Goal: Task Accomplishment & Management: Manage account settings

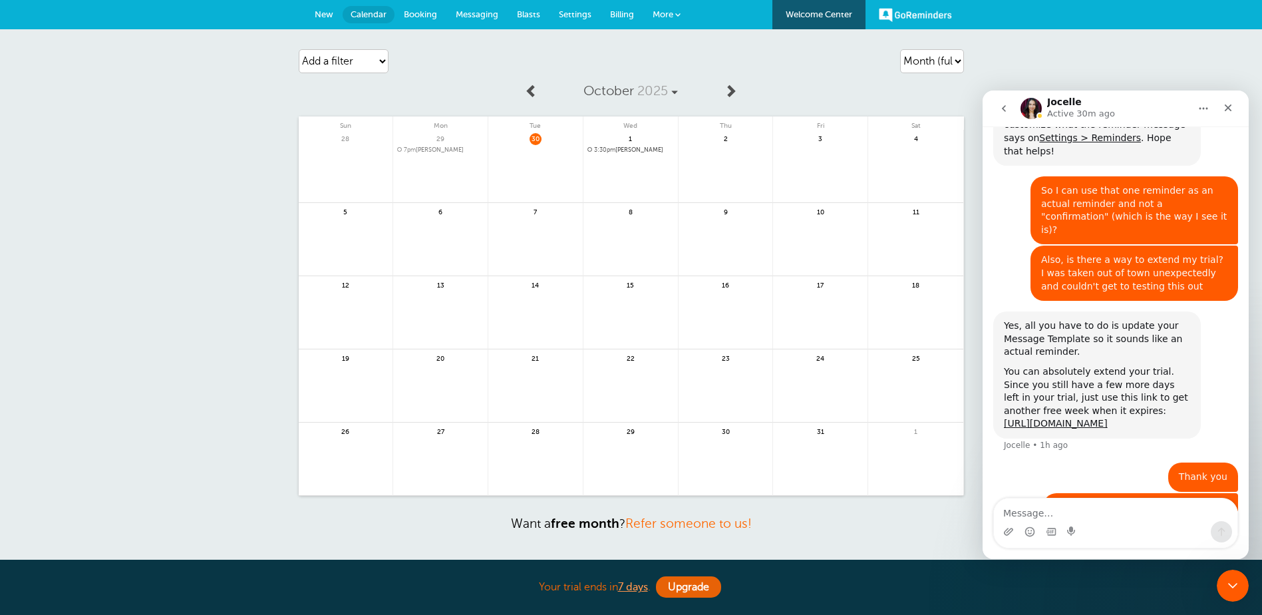
scroll to position [387, 0]
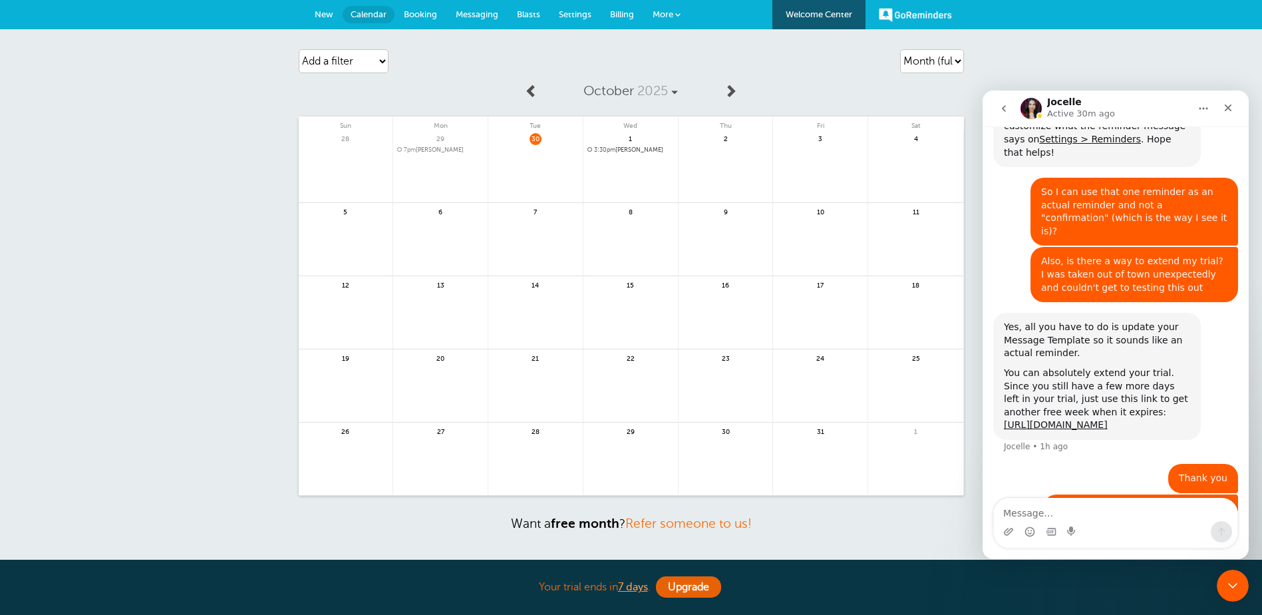
drag, startPoint x: 1196, startPoint y: 464, endPoint x: 1171, endPoint y: 498, distance: 41.9
click at [1195, 502] on div "Ho do I block out non working hours?" at bounding box center [1141, 508] width 174 height 13
click at [1097, 511] on textarea "Message…" at bounding box center [1116, 509] width 244 height 23
click at [1068, 360] on div "Jocelle says…" at bounding box center [1097, 363] width 186 height 7
click at [667, 12] on span "More" at bounding box center [663, 14] width 21 height 10
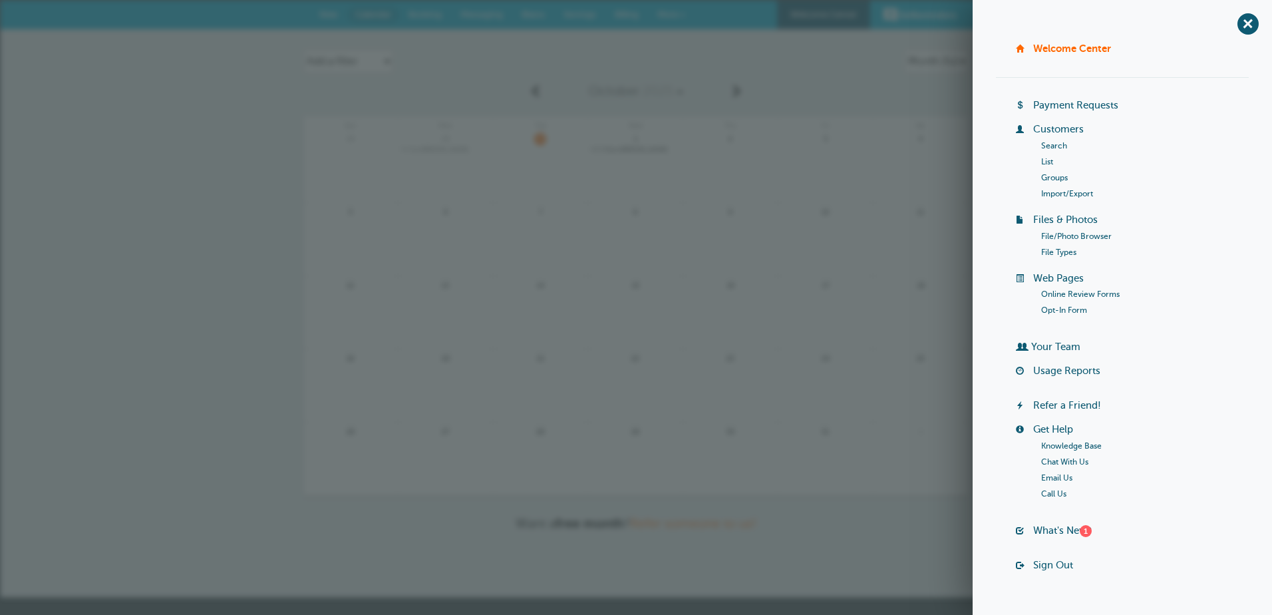
click at [1069, 444] on link "Knowledge Base" at bounding box center [1071, 445] width 61 height 9
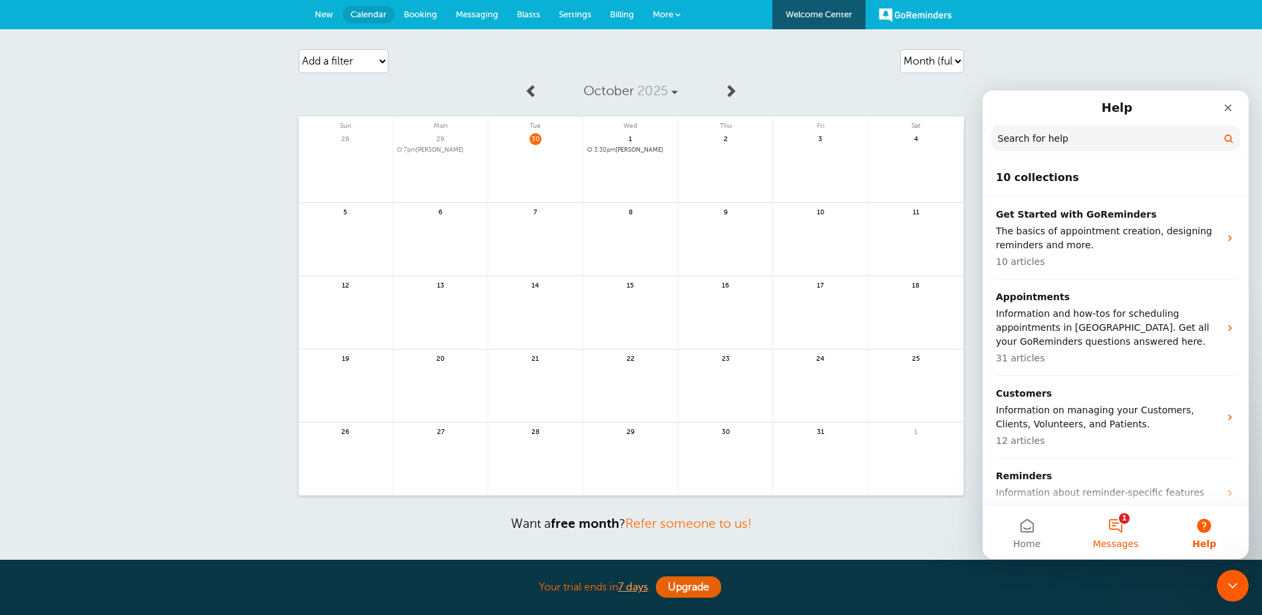
scroll to position [0, 0]
click at [1037, 139] on input "Search for help" at bounding box center [1116, 139] width 248 height 26
type input "blcok out time"
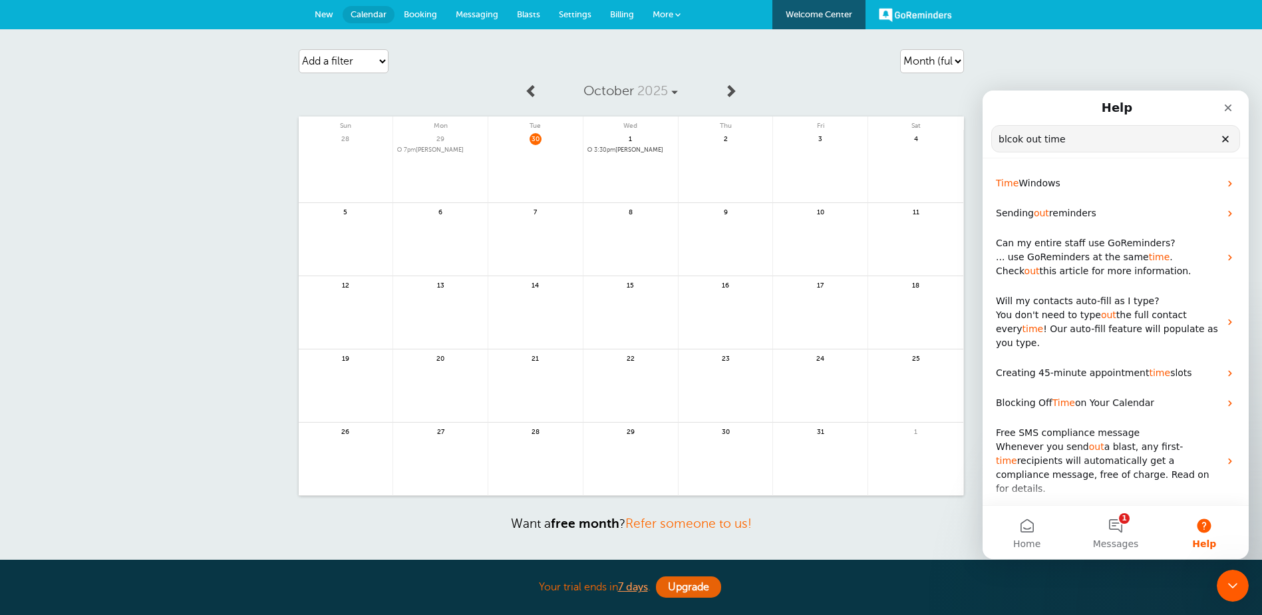
drag, startPoint x: 1008, startPoint y: 146, endPoint x: 916, endPoint y: 160, distance: 93.7
click at [983, 160] on html "Help blcok out time Search for help Time Windows Sending out reminders Can my e…" at bounding box center [1116, 325] width 266 height 468
click at [1087, 397] on span "on Your Calendar" at bounding box center [1114, 402] width 79 height 11
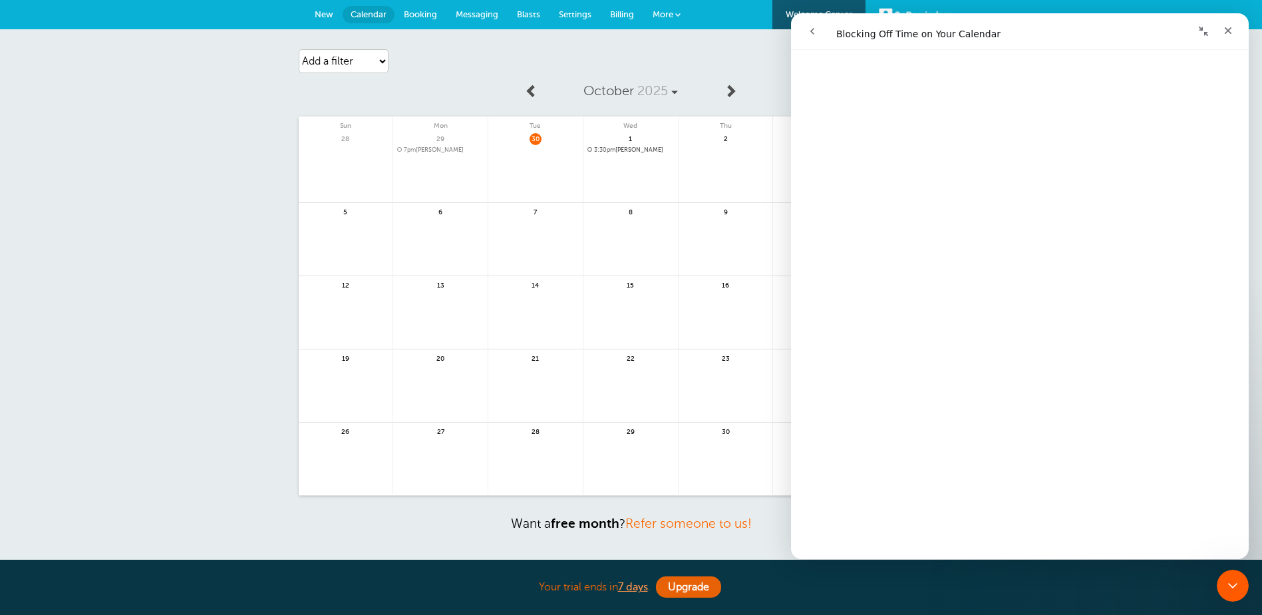
scroll to position [148, 0]
drag, startPoint x: 1247, startPoint y: 85, endPoint x: 2046, endPoint y: 162, distance: 802.9
click at [166, 216] on div "Agenda Day Week Month (full view) Month (condensed) Add a filter Customer Searc…" at bounding box center [631, 313] width 1262 height 568
click at [1232, 31] on icon "Close" at bounding box center [1228, 30] width 11 height 11
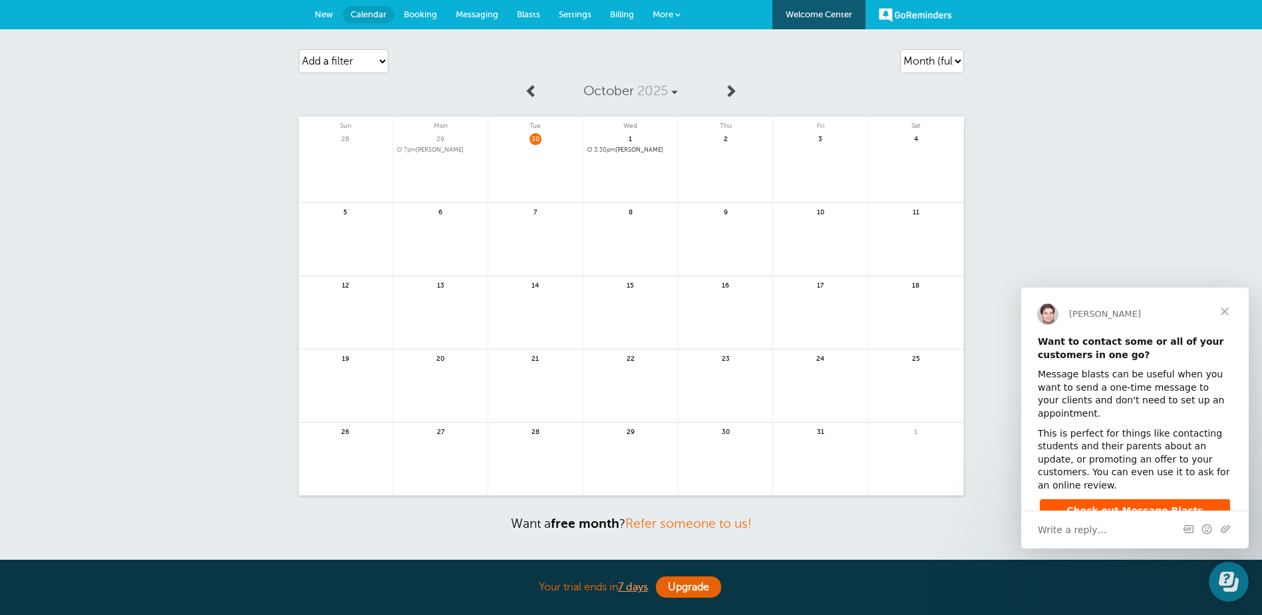
scroll to position [0, 0]
click at [1224, 309] on span "Close" at bounding box center [1225, 311] width 48 height 48
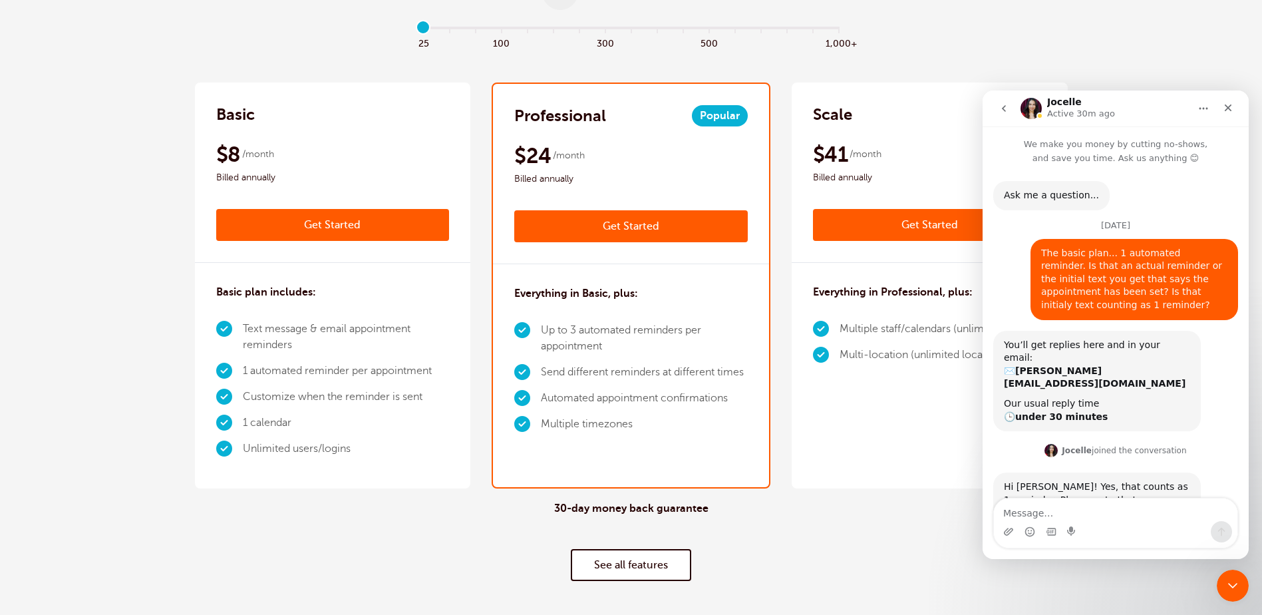
scroll to position [387, 0]
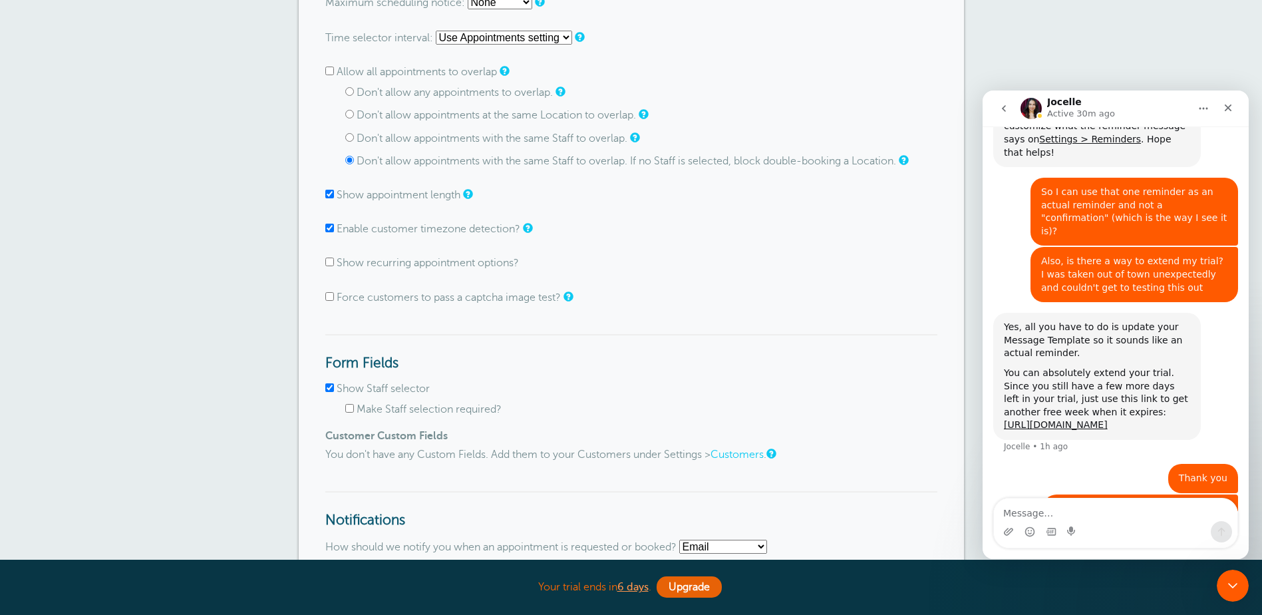
scroll to position [1131, 0]
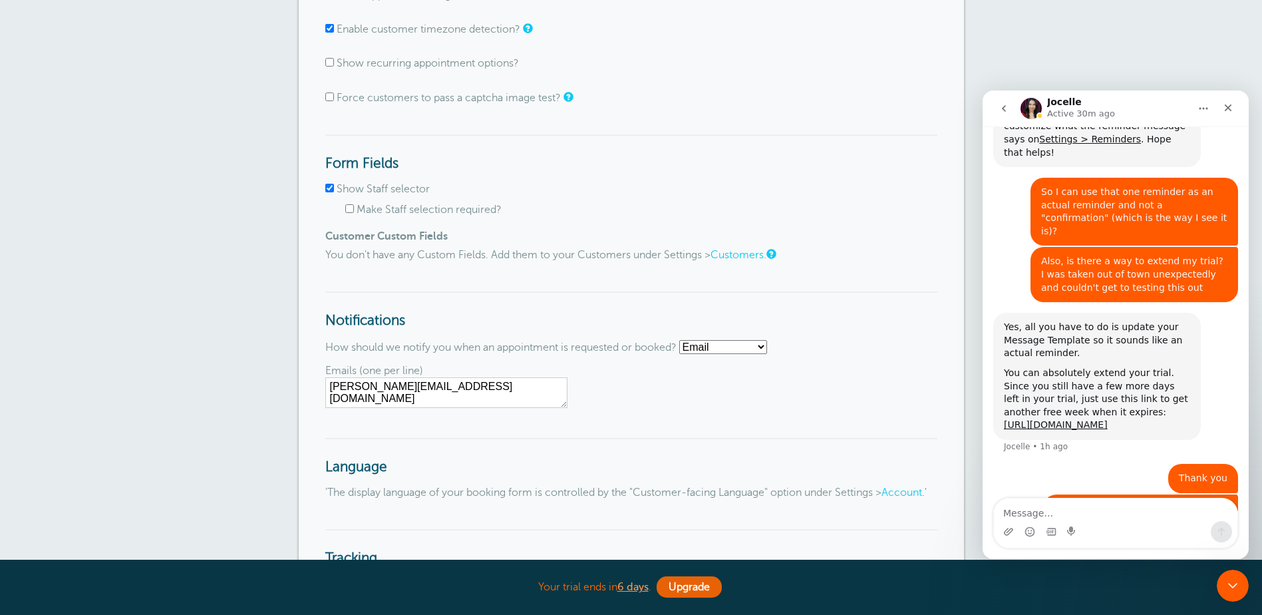
click at [735, 350] on select "Email SMS No notifications" at bounding box center [723, 347] width 88 height 14
click at [733, 347] on select "Email SMS No notifications" at bounding box center [723, 347] width 88 height 14
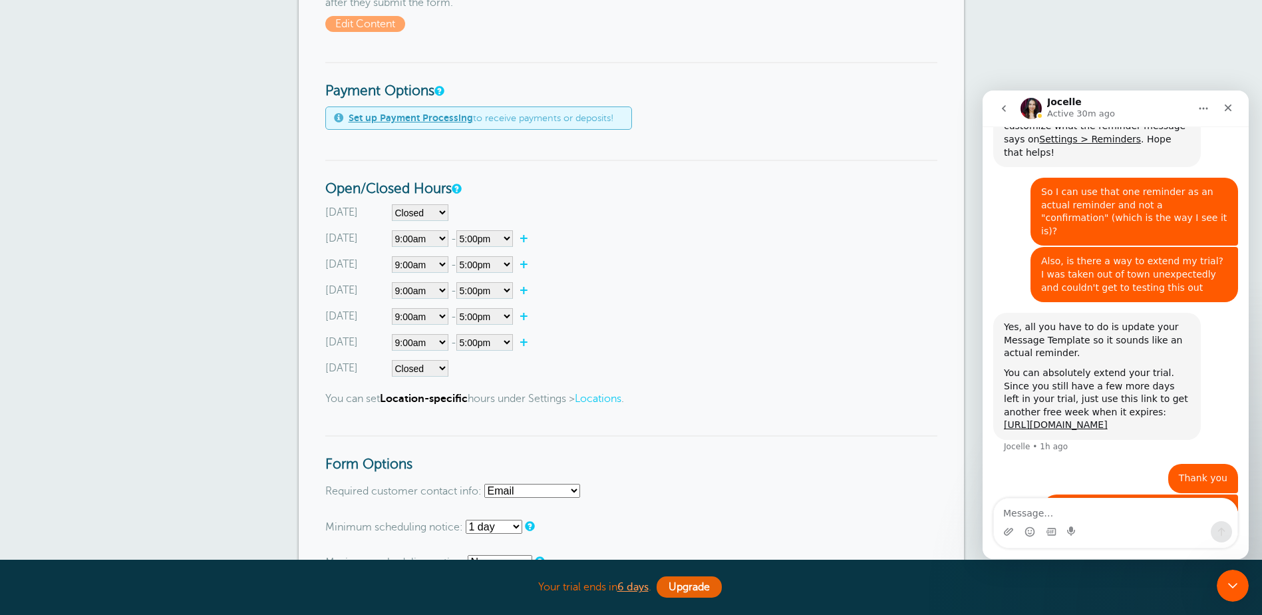
scroll to position [333, 0]
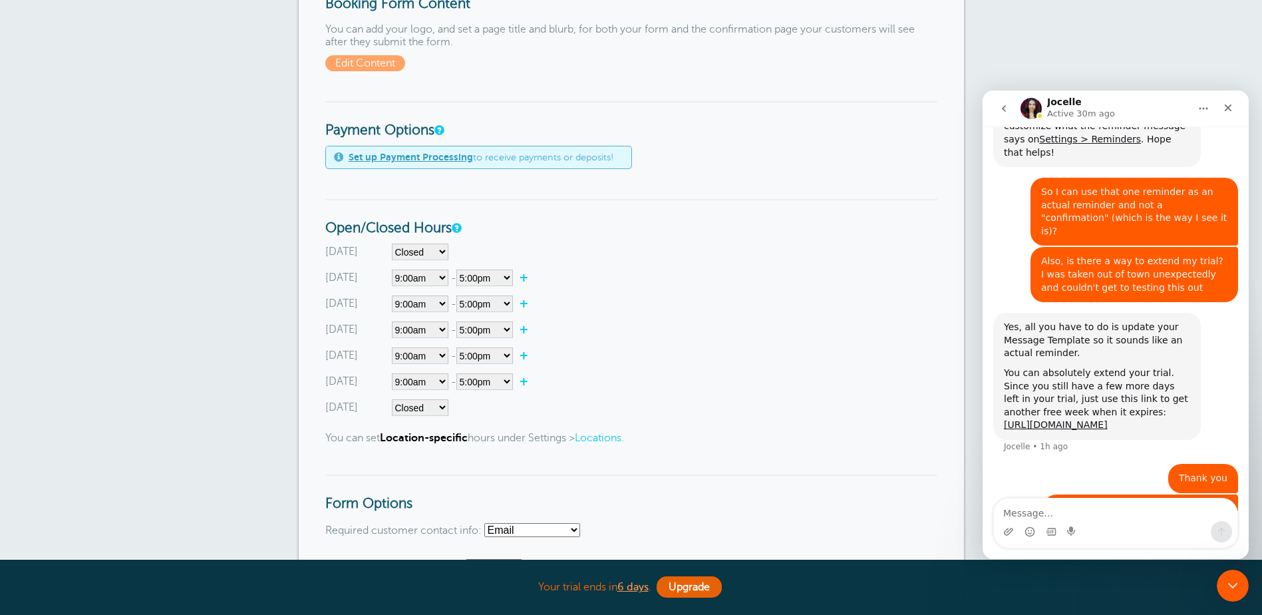
click at [526, 278] on link "+" at bounding box center [527, 277] width 29 height 13
select select"] "17.25"
select select"] "17.5"
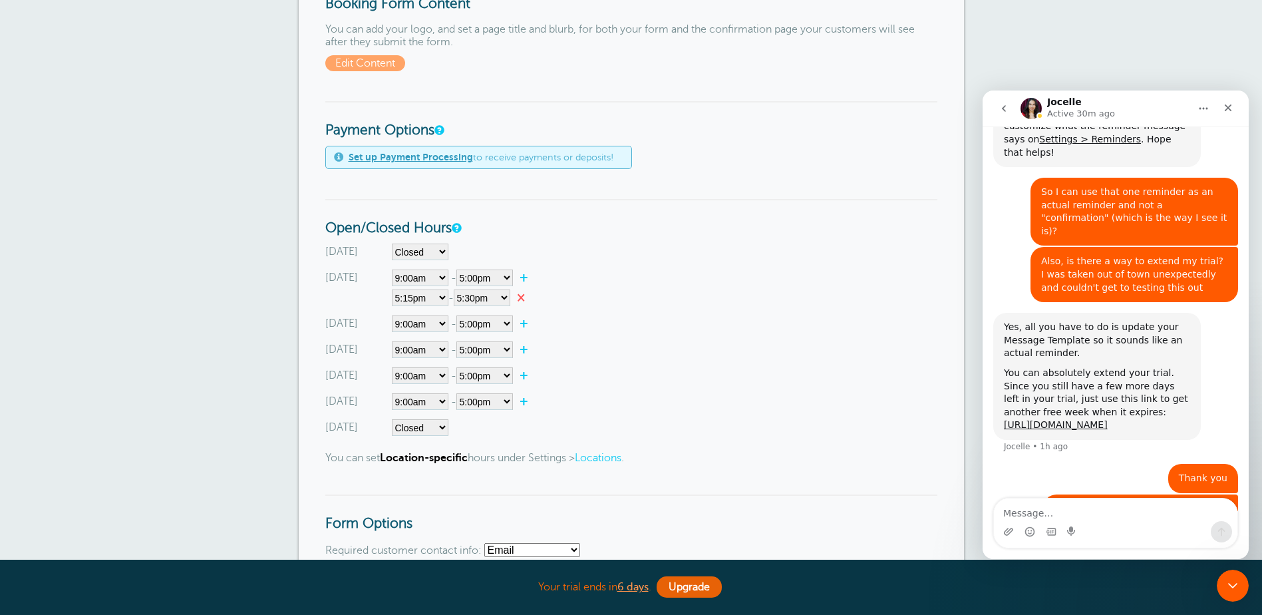
click at [529, 294] on link "×" at bounding box center [524, 297] width 28 height 13
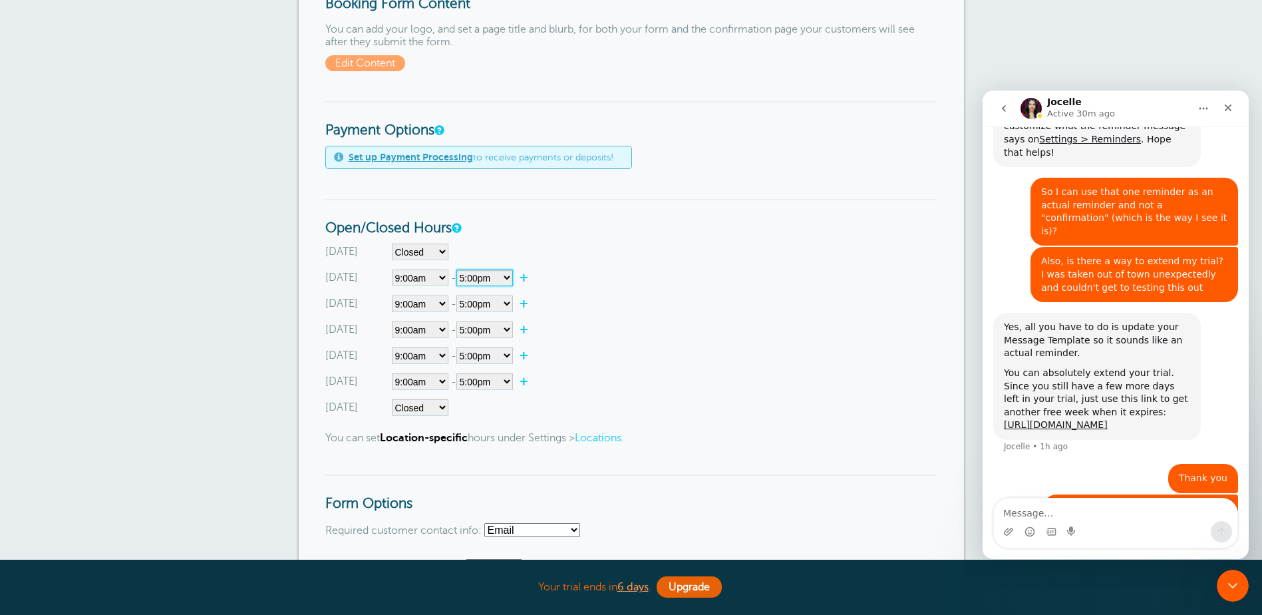
click at [511, 276] on select"] "12:00am 12:15am 12:30am 12:45am 1:00am 1:15am 1:30am 1:45am 2:00am 2:15am 2:30a…" at bounding box center [485, 278] width 57 height 17
select select"] "20"
click at [459, 270] on select"] "12:00am 12:15am 12:30am 12:45am 1:00am 1:15am 1:30am 1:45am 2:00am 2:15am 2:30a…" at bounding box center [485, 278] width 57 height 17
click at [500, 303] on select"] "12:00am 12:15am 12:30am 12:45am 1:00am 1:15am 1:30am 1:45am 2:00am 2:15am 2:30a…" at bounding box center [485, 303] width 57 height 17
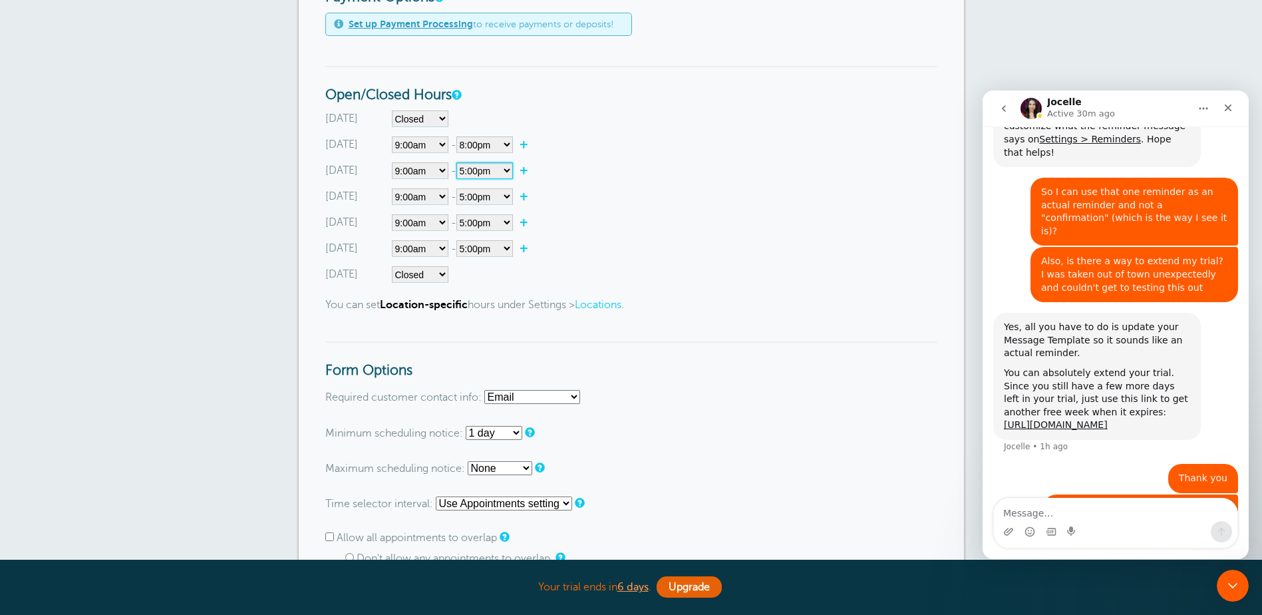
click at [507, 169] on select"] "12:00am 12:15am 12:30am 12:45am 1:00am 1:15am 1:30am 1:45am 2:00am 2:15am 2:30a…" at bounding box center [485, 170] width 57 height 17
select select"] "20"
click at [459, 162] on select"] "12:00am 12:15am 12:30am 12:45am 1:00am 1:15am 1:30am 1:45am 2:00am 2:15am 2:30a…" at bounding box center [485, 170] width 57 height 17
click at [509, 199] on select"] "12:00am 12:15am 12:30am 12:45am 1:00am 1:15am 1:30am 1:45am 2:00am 2:15am 2:30a…" at bounding box center [485, 196] width 57 height 17
select select"] "20"
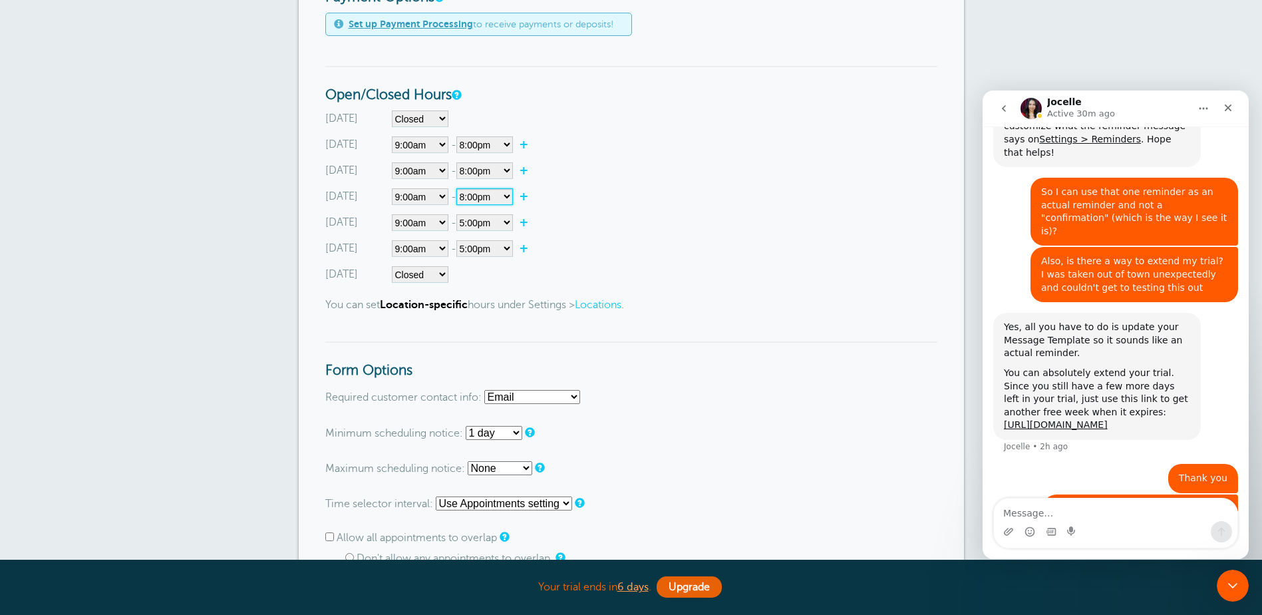
click at [459, 188] on select"] "12:00am 12:15am 12:30am 12:45am 1:00am 1:15am 1:30am 1:45am 2:00am 2:15am 2:30a…" at bounding box center [485, 196] width 57 height 17
click at [500, 220] on select"] "12:00am 12:15am 12:30am 12:45am 1:00am 1:15am 1:30am 1:45am 2:00am 2:15am 2:30a…" at bounding box center [485, 222] width 57 height 17
select select"] "20"
click at [459, 214] on select"] "12:00am 12:15am 12:30am 12:45am 1:00am 1:15am 1:30am 1:45am 2:00am 2:15am 2:30a…" at bounding box center [485, 222] width 57 height 17
click at [502, 252] on select"] "12:00am 12:15am 12:30am 12:45am 1:00am 1:15am 1:30am 1:45am 2:00am 2:15am 2:30a…" at bounding box center [485, 248] width 57 height 17
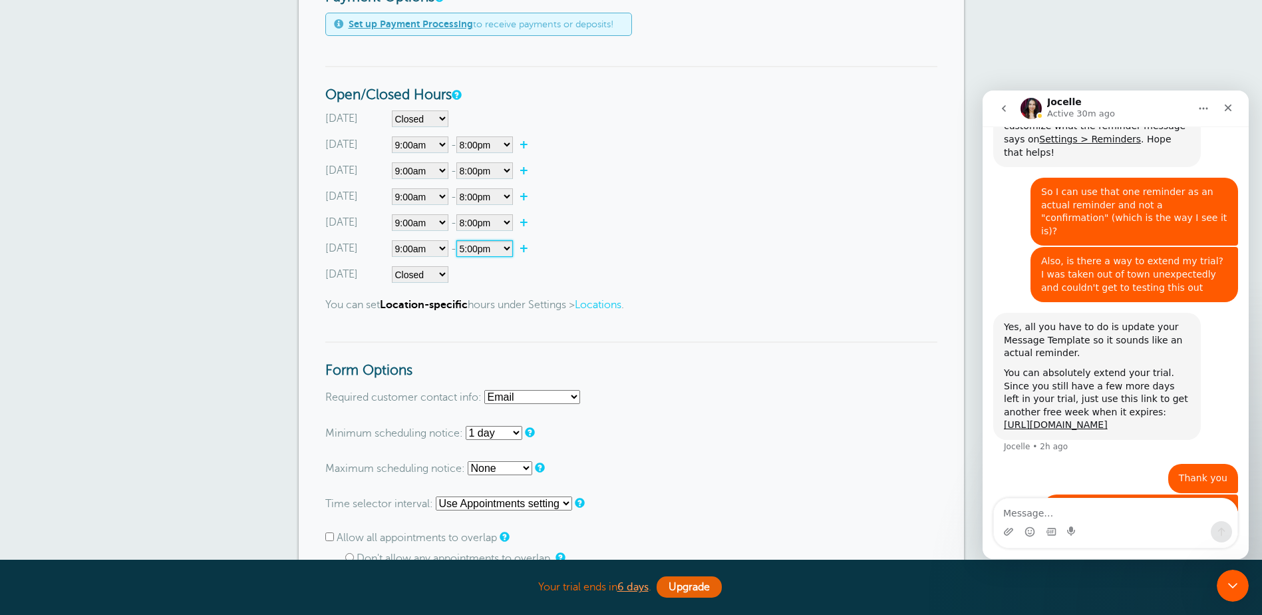
select select"] "20"
click at [459, 240] on select"] "12:00am 12:15am 12:30am 12:45am 1:00am 1:15am 1:30am 1:45am 2:00am 2:15am 2:30a…" at bounding box center [485, 248] width 57 height 17
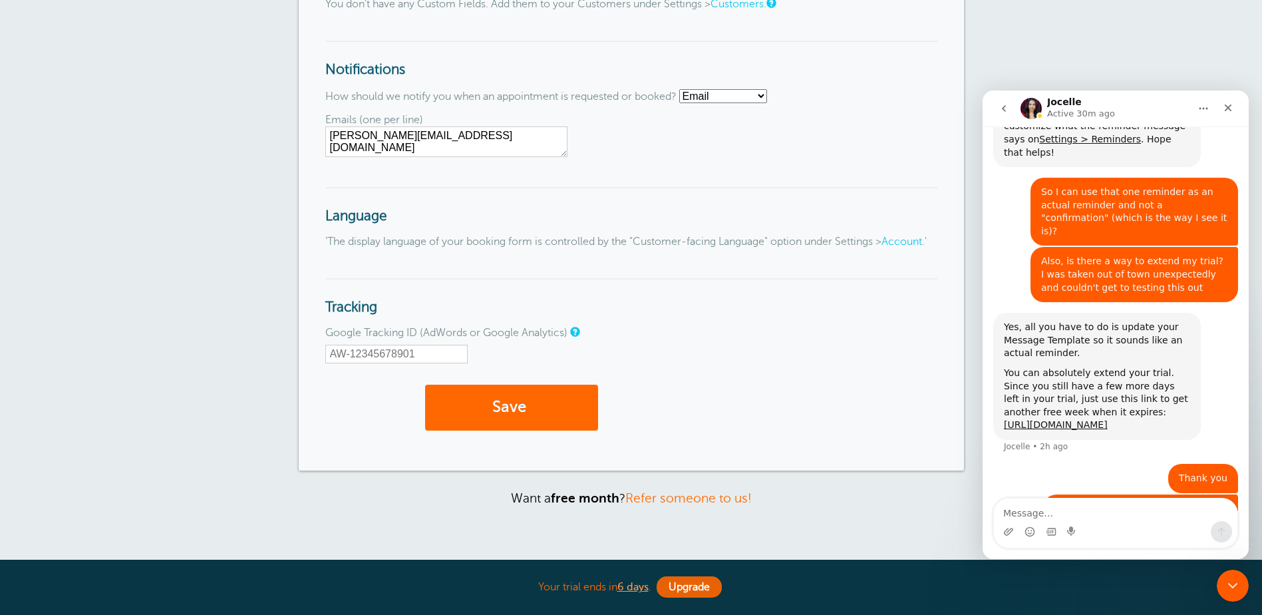
scroll to position [1501, 0]
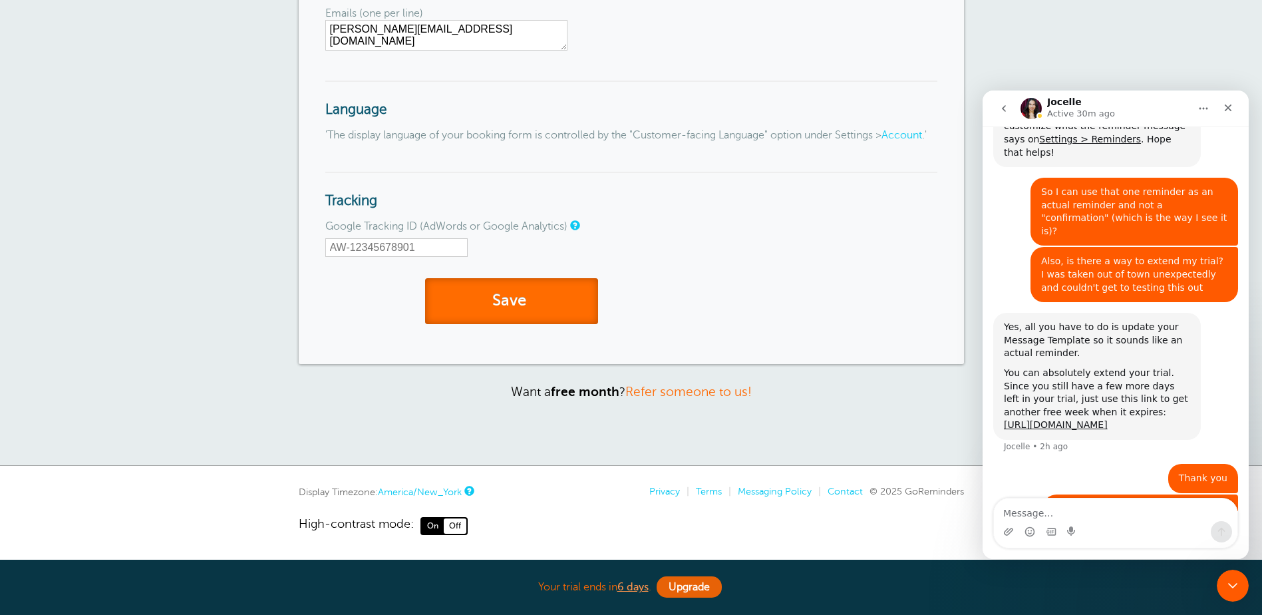
click at [512, 308] on button "Save" at bounding box center [511, 301] width 173 height 46
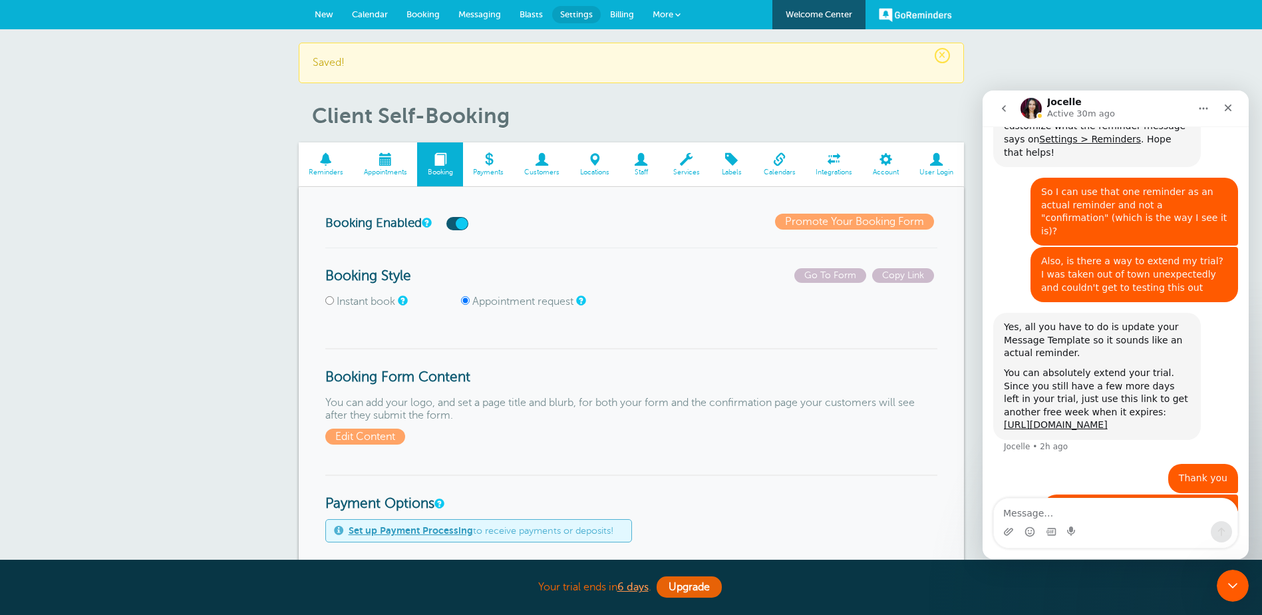
click at [414, 9] on link "Booking" at bounding box center [423, 14] width 52 height 29
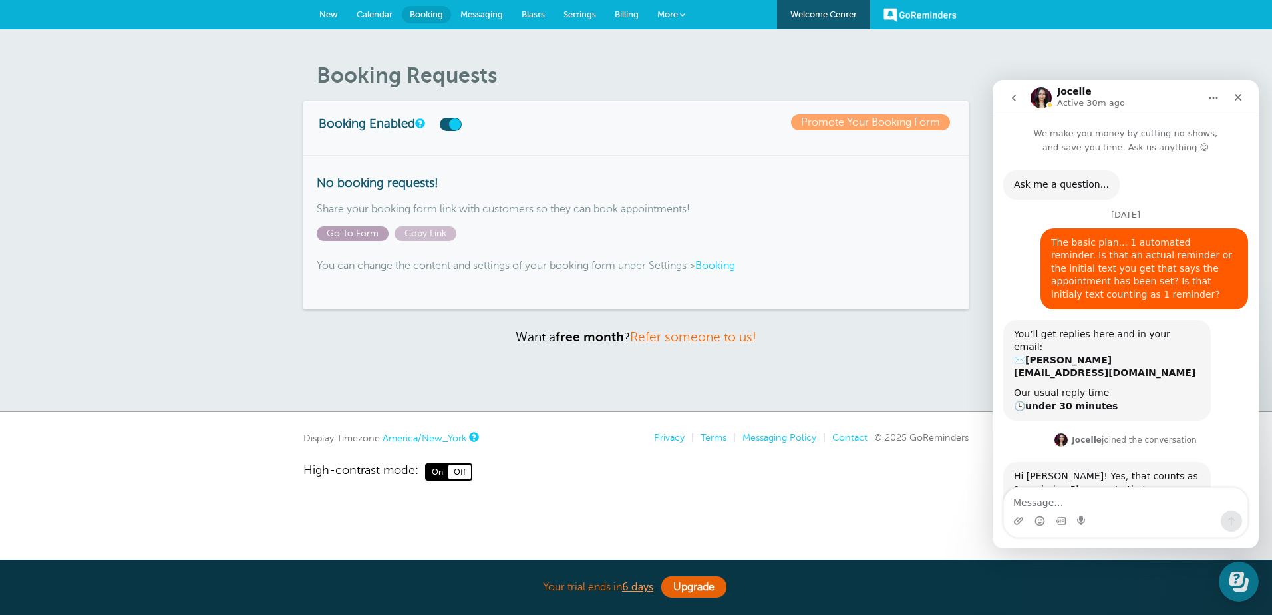
scroll to position [387, 0]
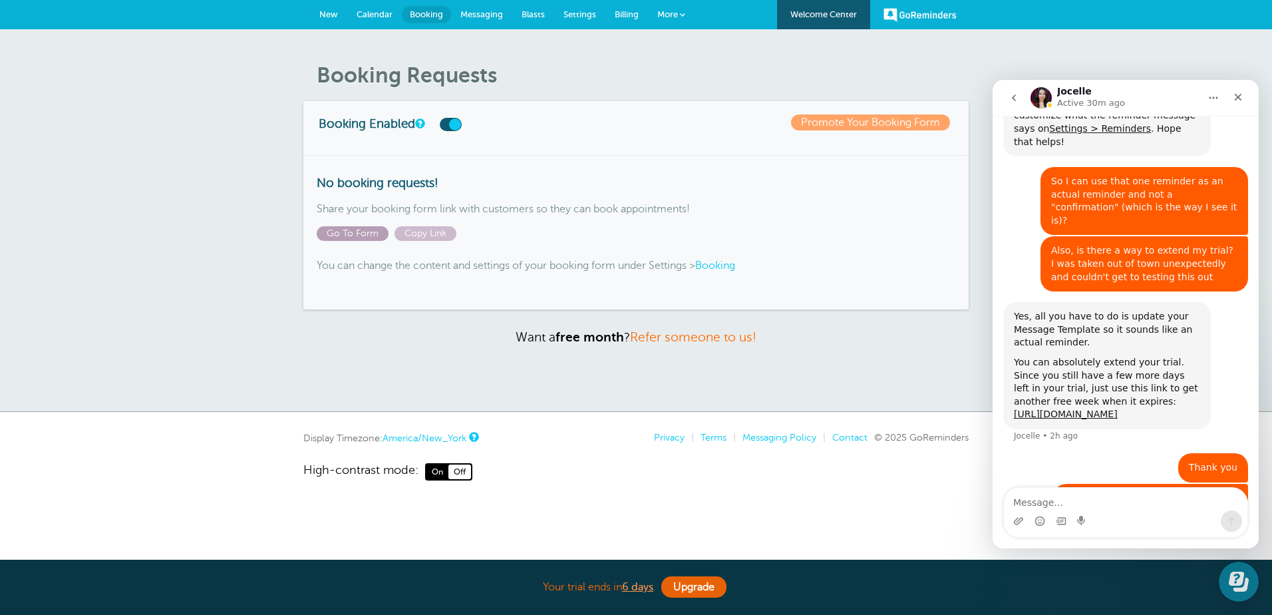
click at [354, 236] on span "Go To Form" at bounding box center [353, 233] width 72 height 15
click at [375, 11] on span "Calendar" at bounding box center [375, 14] width 36 height 10
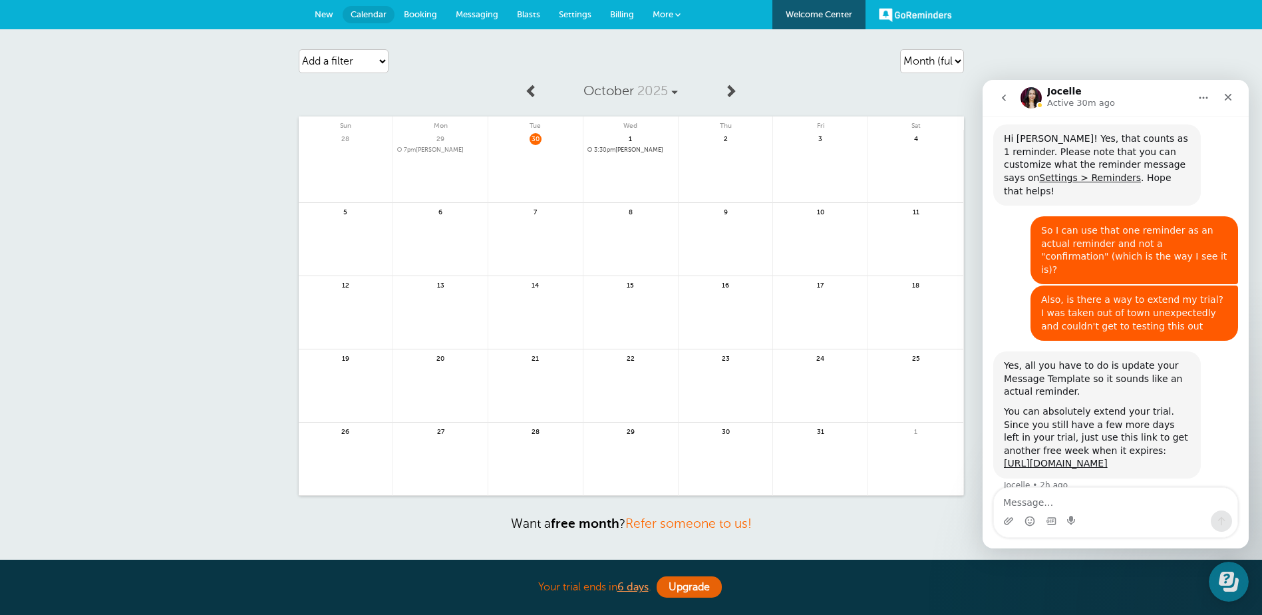
scroll to position [387, 0]
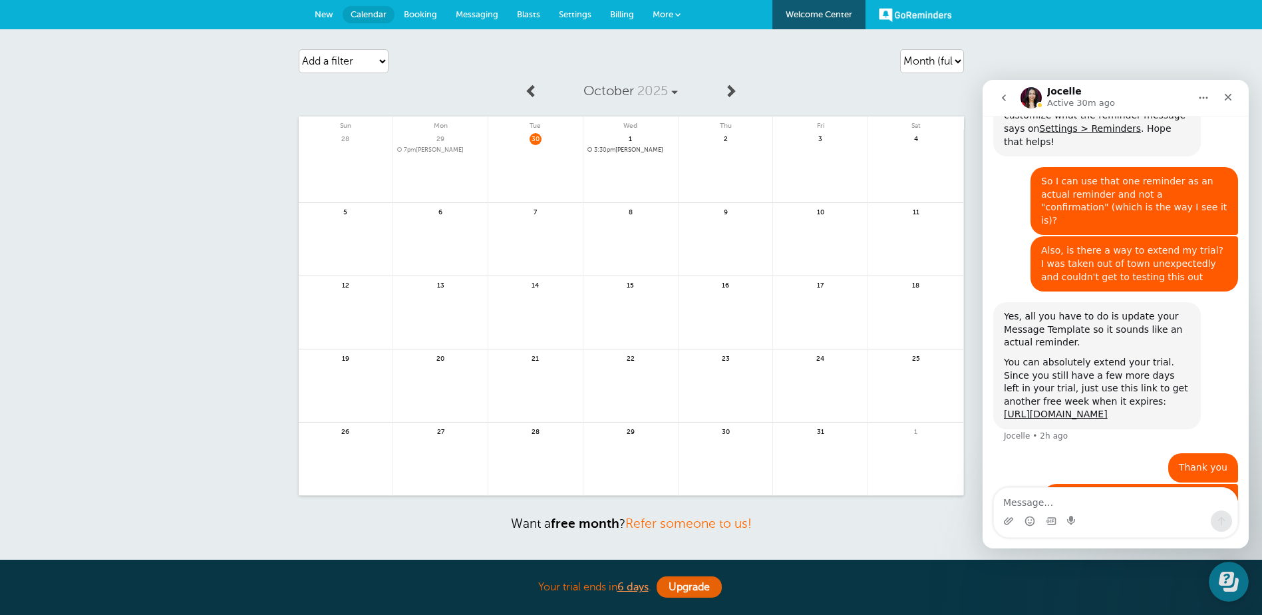
click at [725, 154] on link at bounding box center [726, 174] width 94 height 58
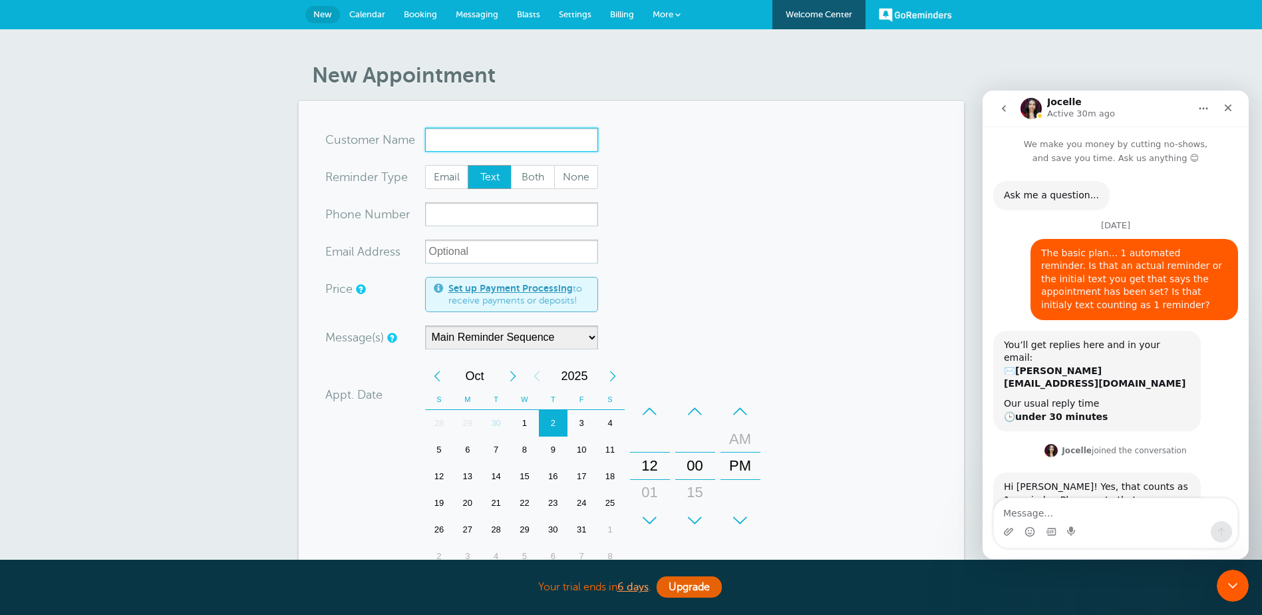
click at [562, 134] on input "x-no-autofill" at bounding box center [511, 140] width 173 height 24
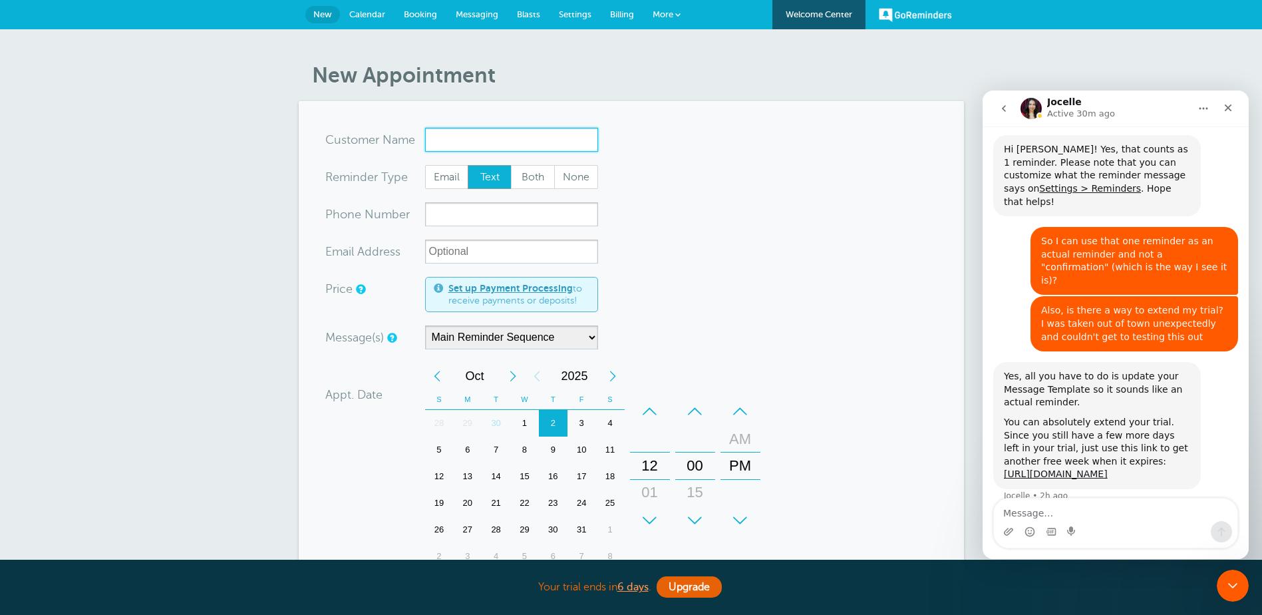
scroll to position [387, 0]
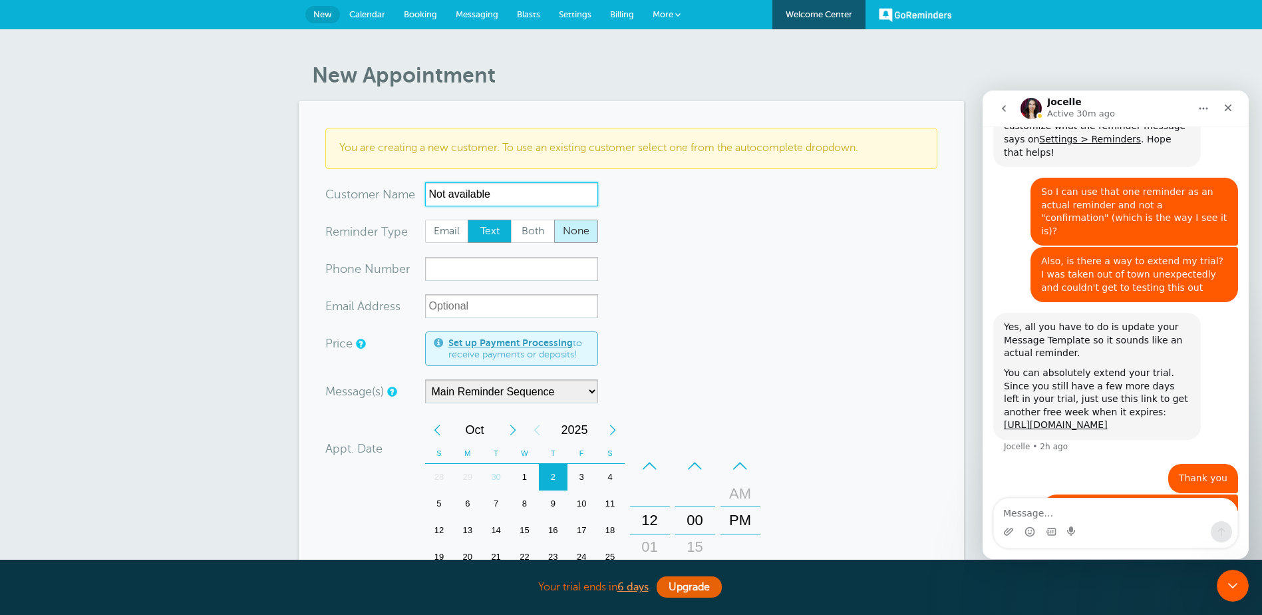
type input "Not available"
click at [578, 233] on span "None" at bounding box center [576, 231] width 43 height 23
click at [554, 220] on input "None" at bounding box center [554, 219] width 1 height 1
radio input "true"
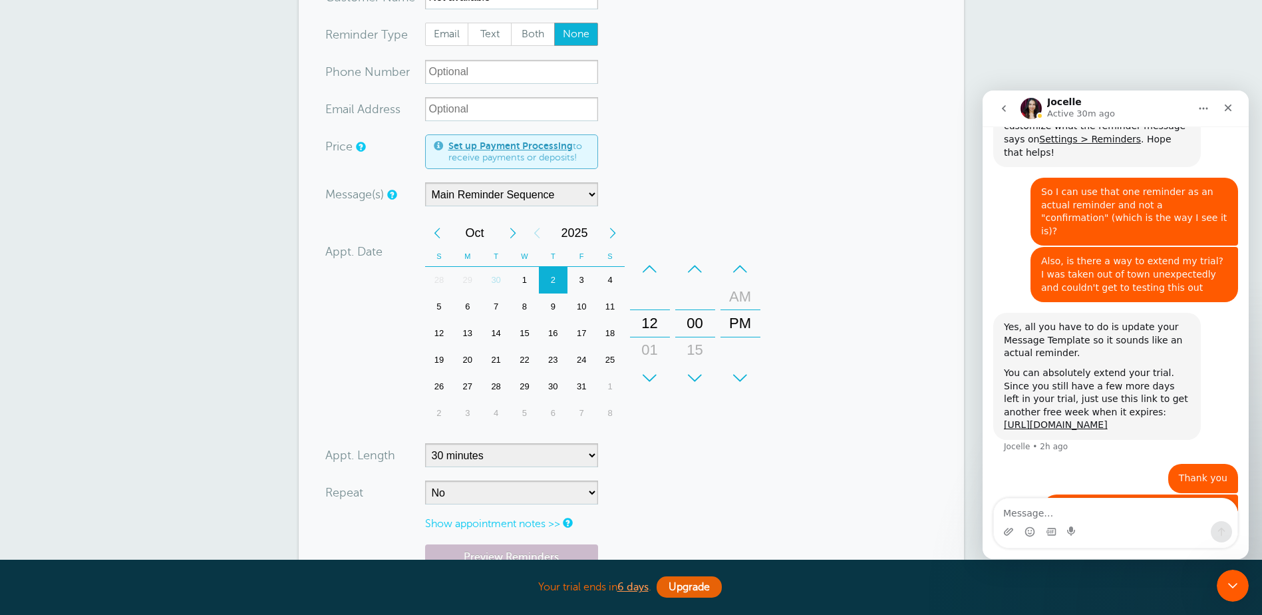
scroll to position [200, 0]
click at [649, 259] on div "–" at bounding box center [650, 266] width 40 height 27
click at [739, 264] on div "–" at bounding box center [741, 266] width 40 height 27
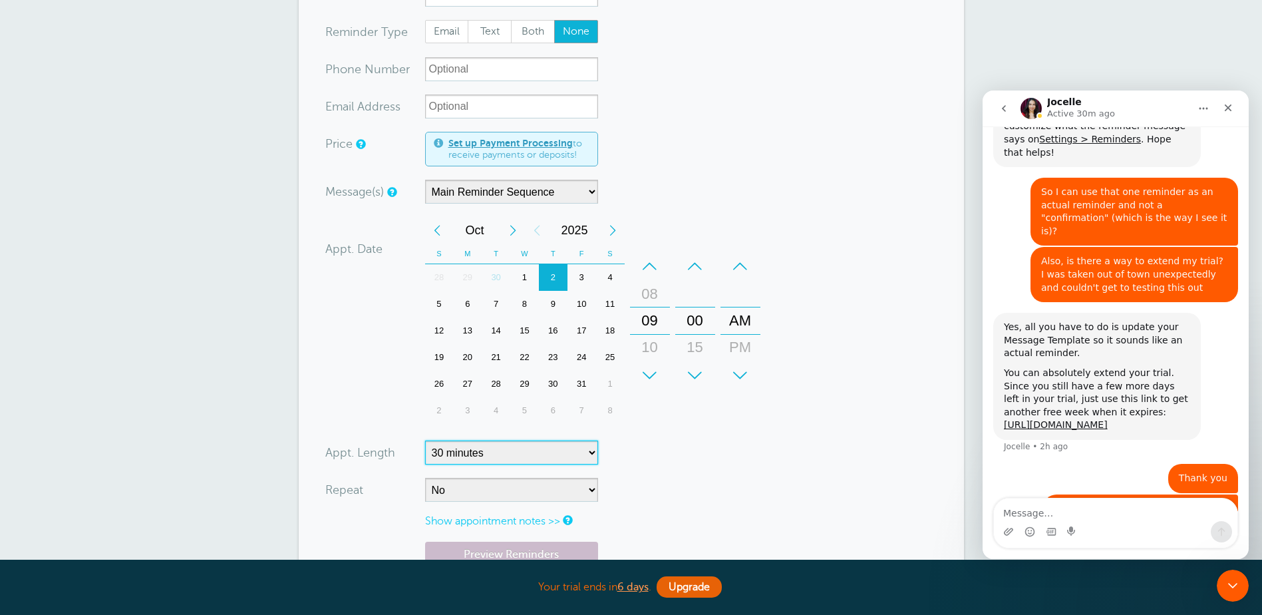
click at [536, 450] on select "5 minutes 10 minutes 15 minutes 20 minutes 25 minutes 30 minutes 35 minutes 40 …" at bounding box center [511, 453] width 173 height 24
select select "150"
click at [425, 441] on select "5 minutes 10 minutes 15 minutes 20 minutes 25 minutes 30 minutes 35 minutes 40 …" at bounding box center [511, 453] width 173 height 24
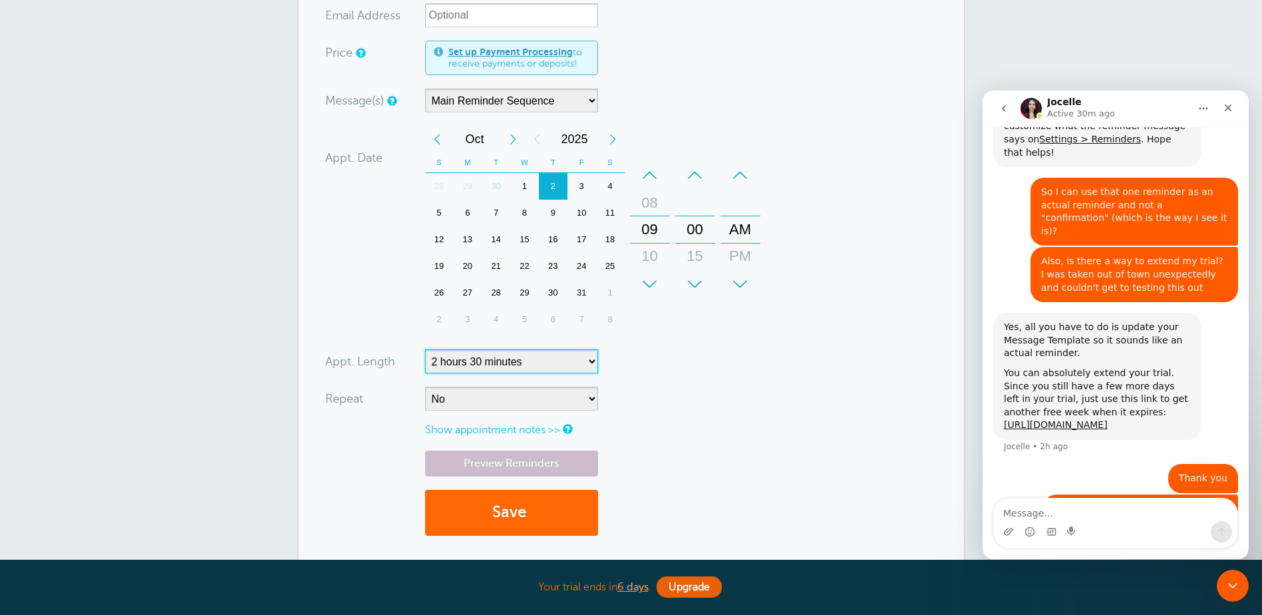
scroll to position [466, 0]
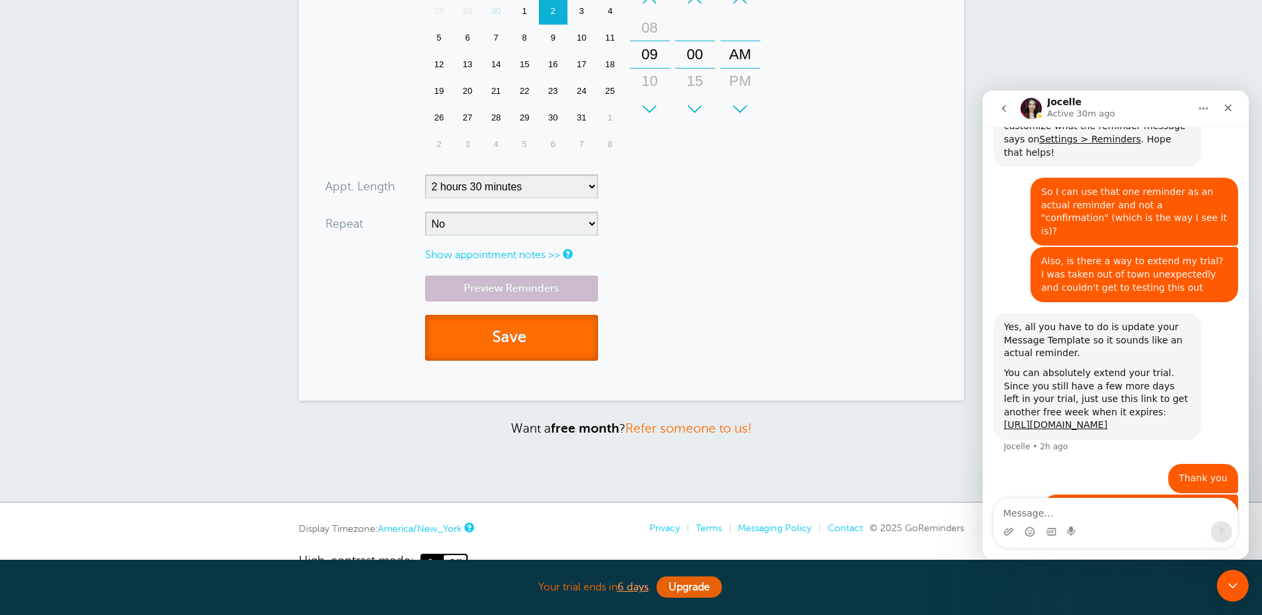
click at [515, 340] on button "Save" at bounding box center [511, 338] width 173 height 46
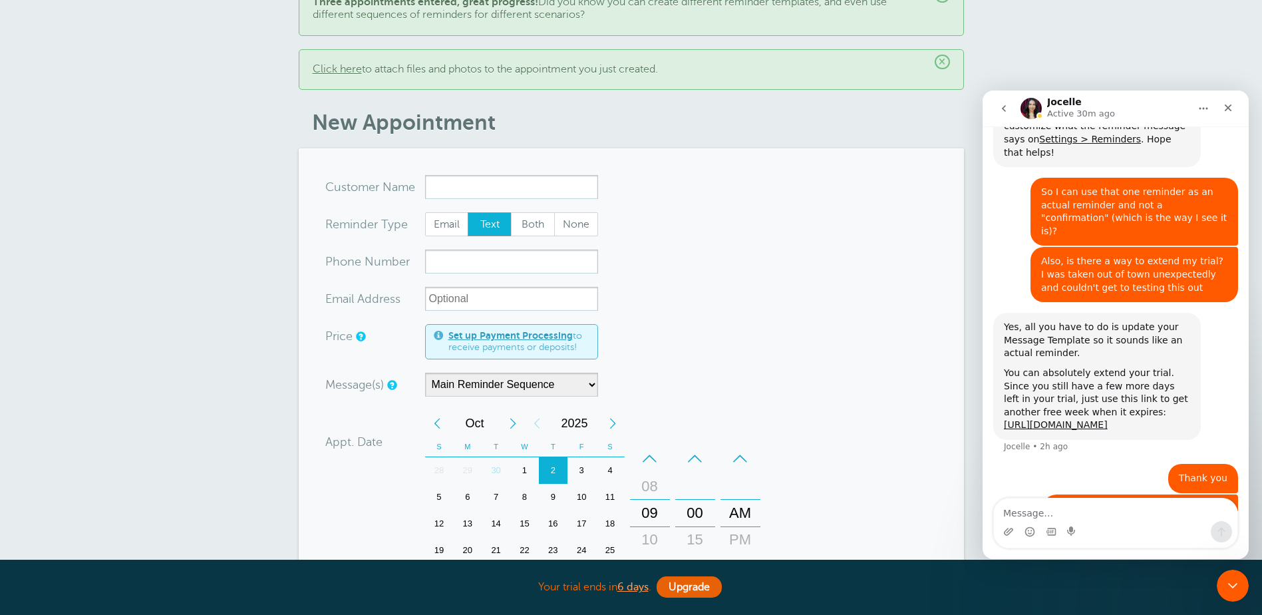
scroll to position [134, 0]
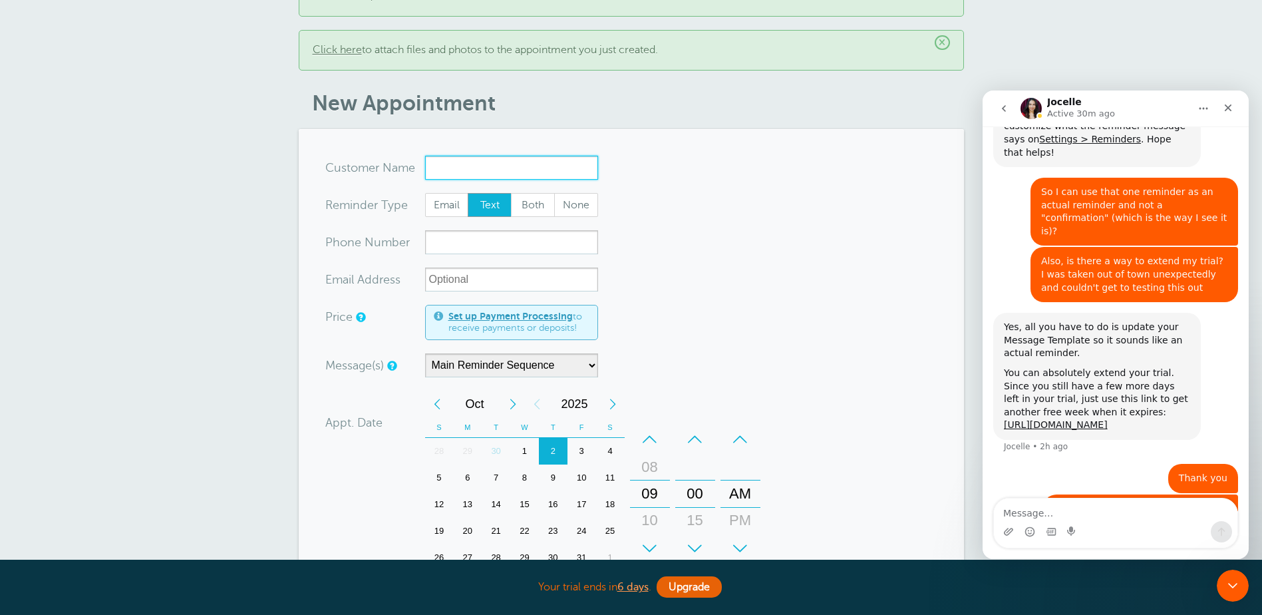
click at [556, 166] on input "x-no-autofill" at bounding box center [511, 168] width 173 height 24
drag, startPoint x: 512, startPoint y: 188, endPoint x: 534, endPoint y: 187, distance: 22.6
click at [512, 187] on span "Not available" at bounding box center [512, 194] width 160 height 17
type input "Notavailable"
type input "Not available"
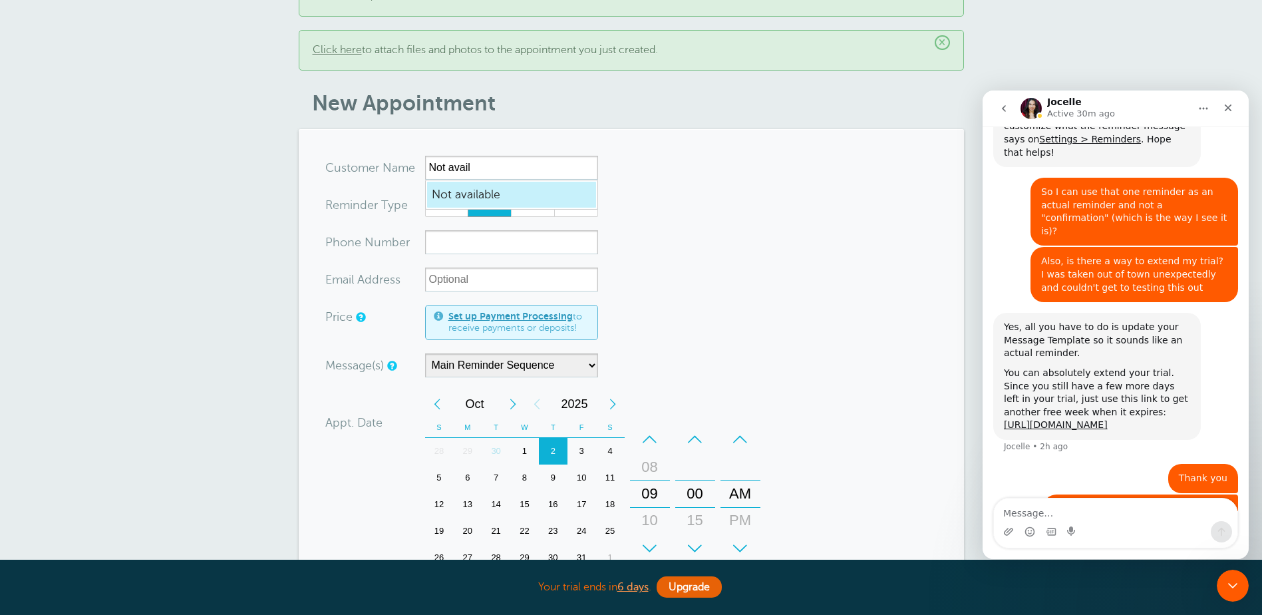
radio input "false"
radio input "true"
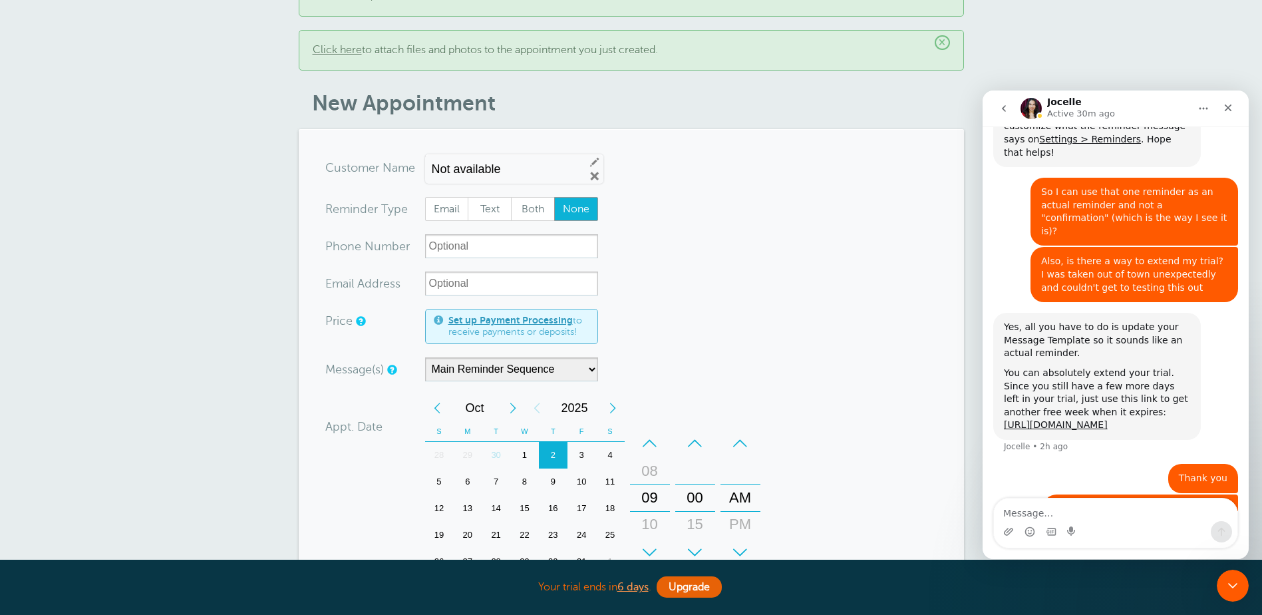
click at [589, 207] on span "None" at bounding box center [576, 209] width 43 height 23
click at [554, 197] on input "None" at bounding box center [554, 196] width 1 height 1
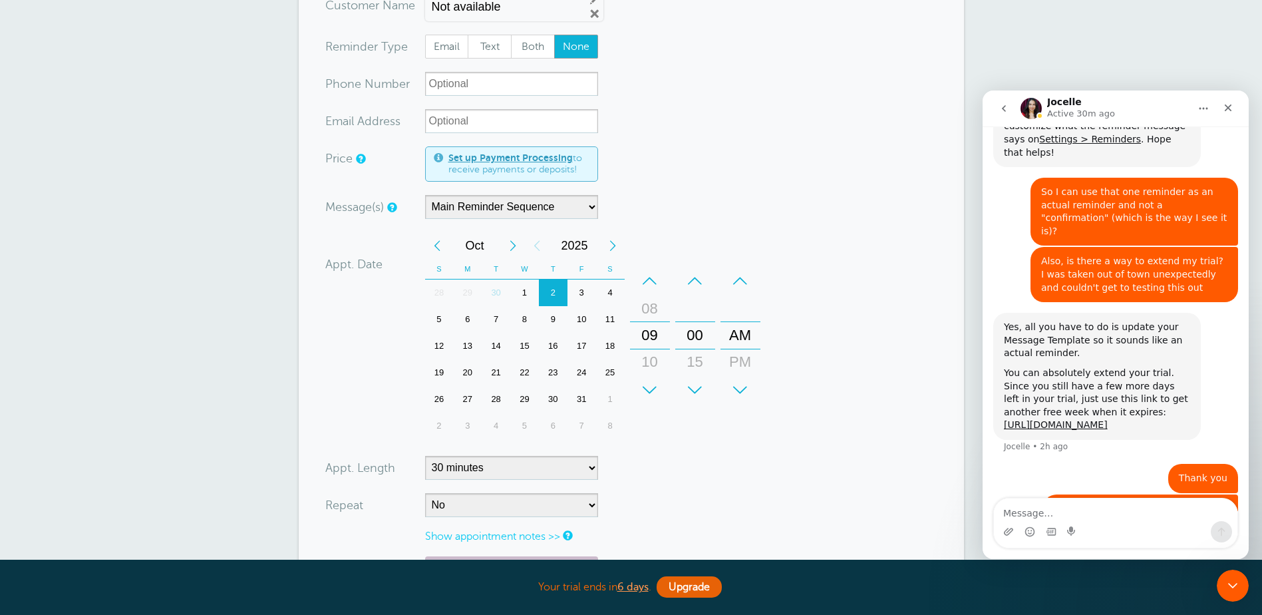
scroll to position [333, 0]
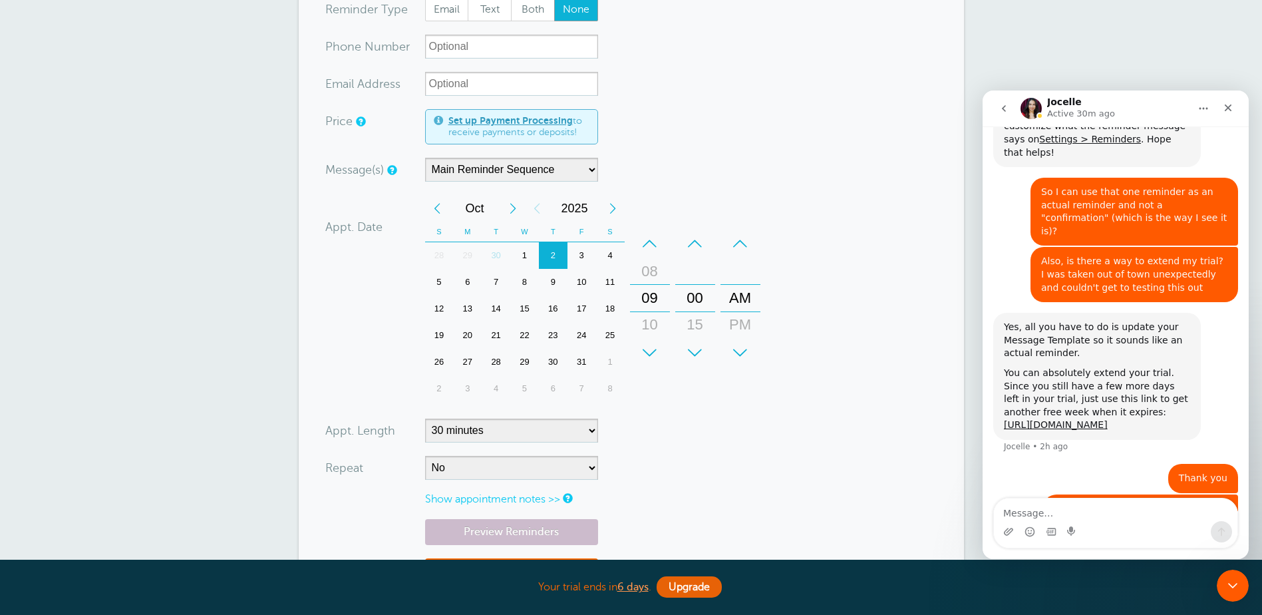
click at [577, 253] on div "3" at bounding box center [582, 255] width 29 height 27
click at [649, 245] on div "–" at bounding box center [650, 243] width 40 height 27
click at [650, 349] on div "+" at bounding box center [650, 352] width 40 height 27
click at [693, 345] on div "+" at bounding box center [695, 352] width 40 height 27
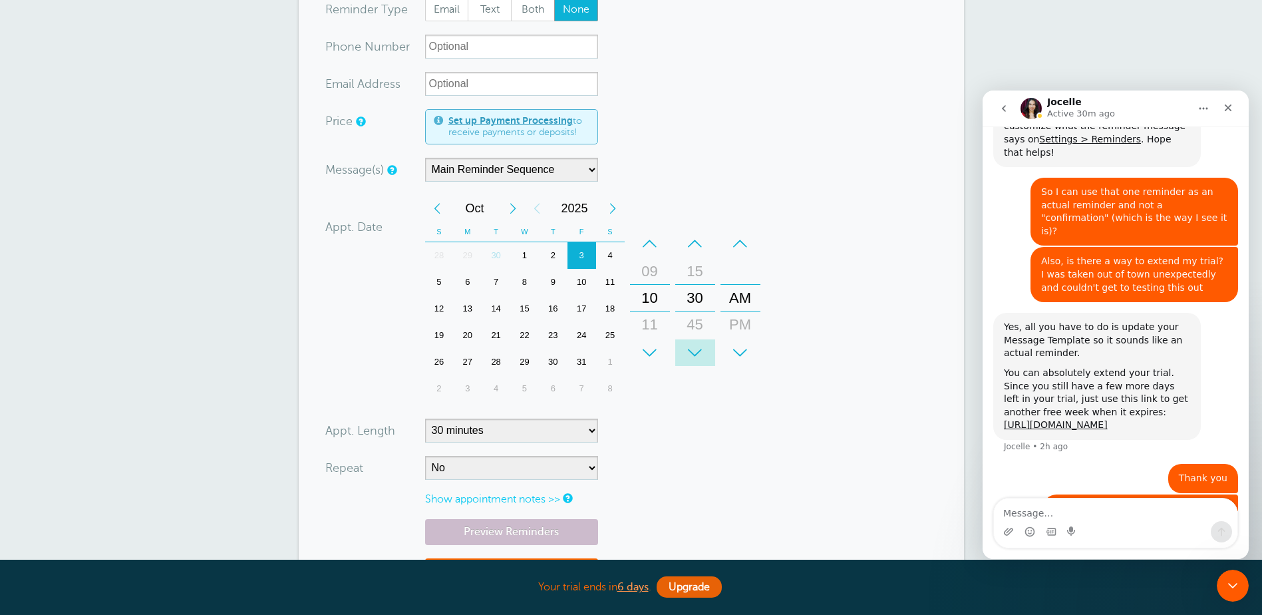
click at [693, 345] on div "+" at bounding box center [695, 352] width 40 height 27
click at [697, 240] on div "–" at bounding box center [695, 243] width 40 height 27
click at [542, 427] on select "5 minutes 10 minutes 15 minutes 20 minutes 25 minutes 30 minutes 35 minutes 40 …" at bounding box center [511, 431] width 173 height 24
select select "180"
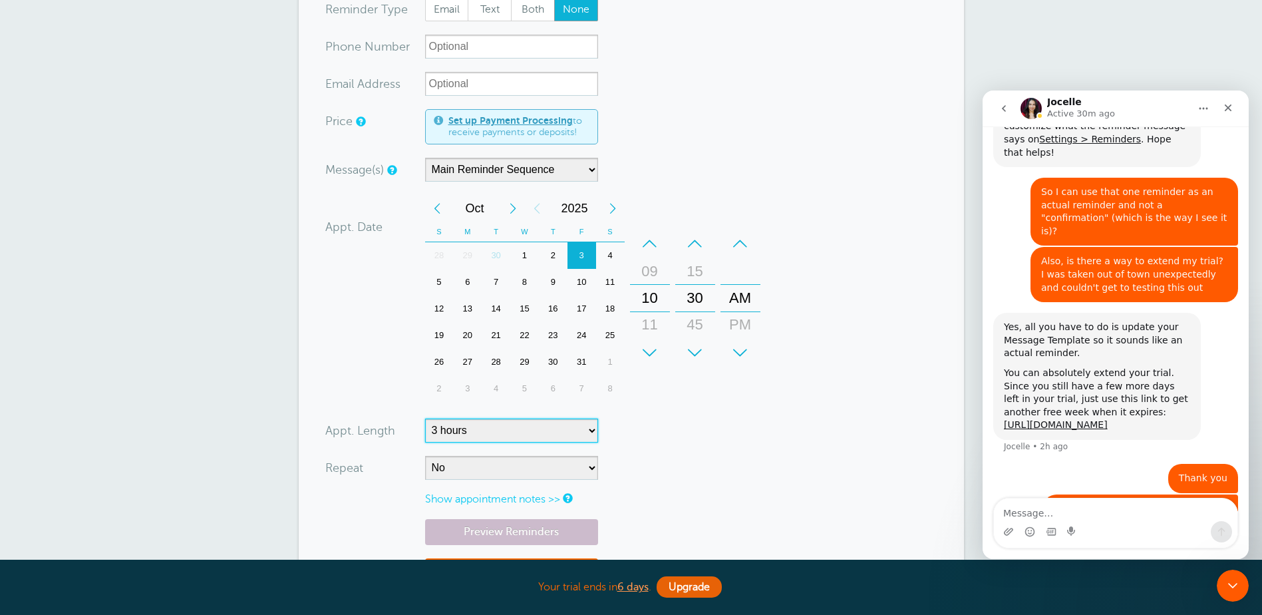
click at [425, 419] on select "5 minutes 10 minutes 15 minutes 20 minutes 25 minutes 30 minutes 35 minutes 40 …" at bounding box center [511, 431] width 173 height 24
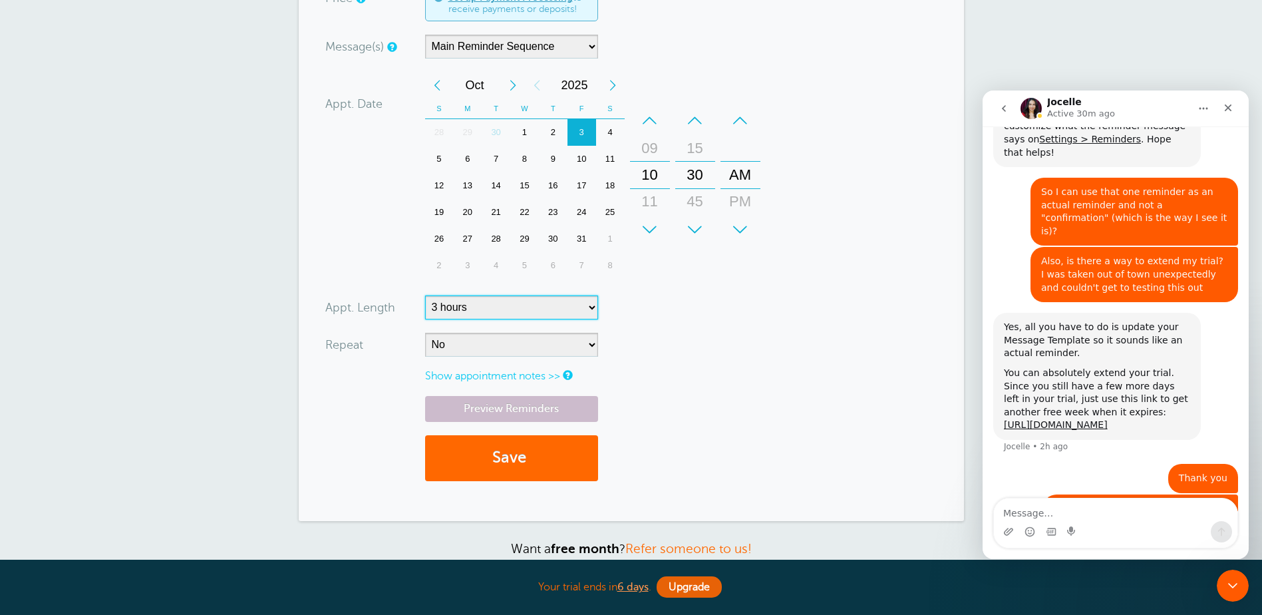
scroll to position [466, 0]
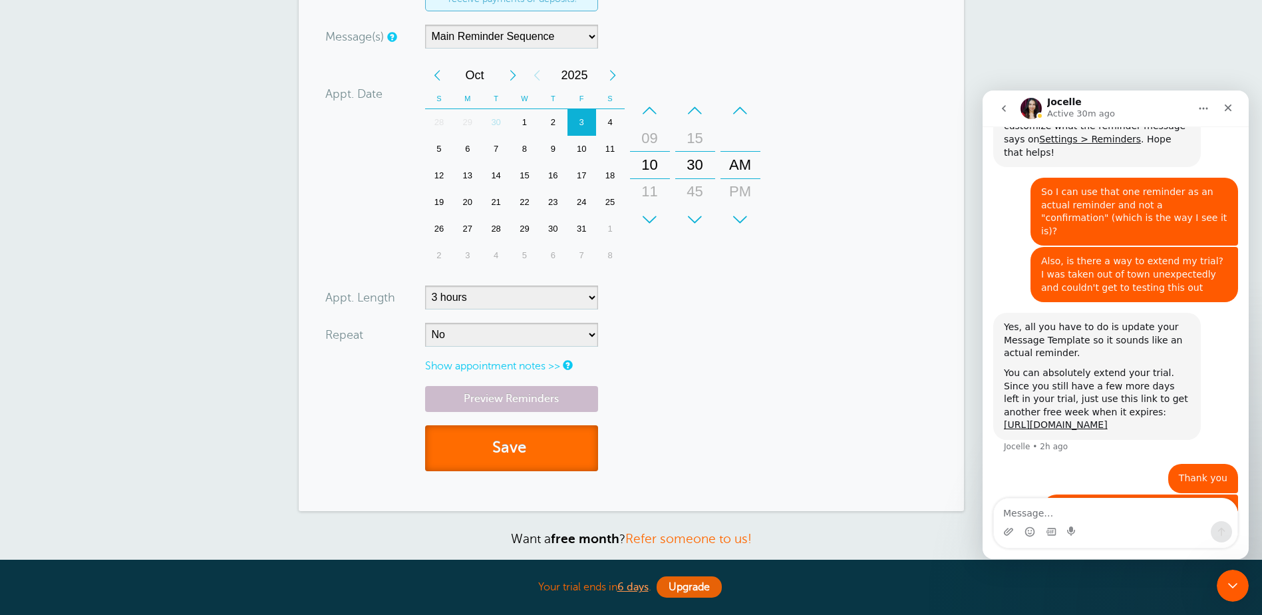
click at [505, 439] on button "Save" at bounding box center [511, 448] width 173 height 46
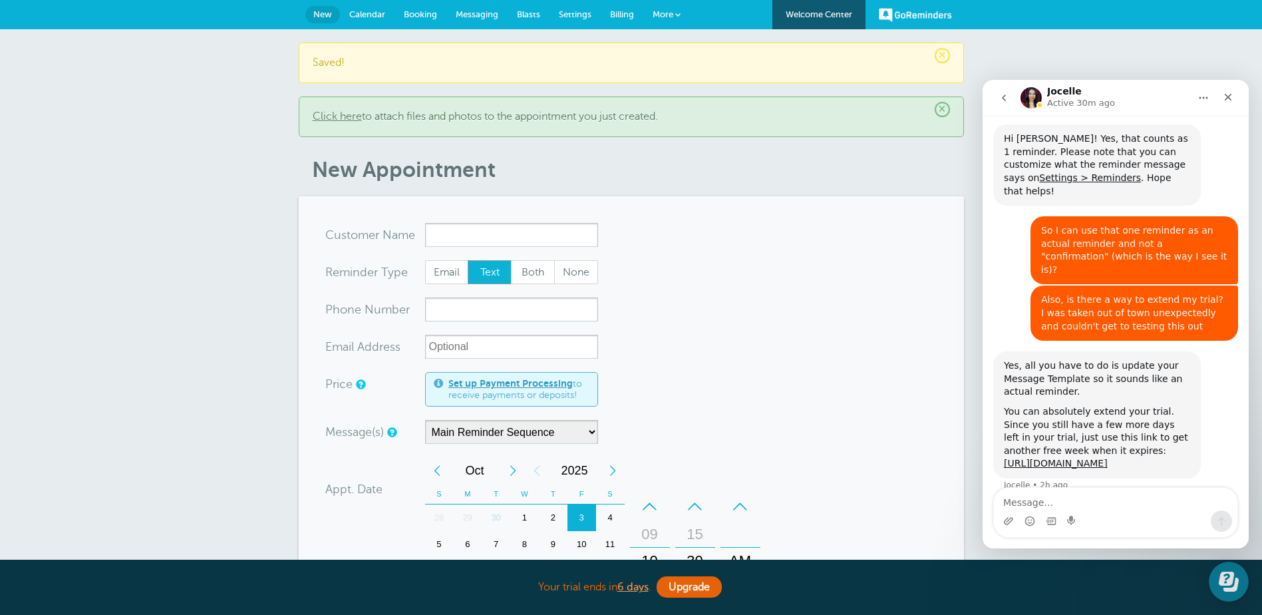
scroll to position [387, 0]
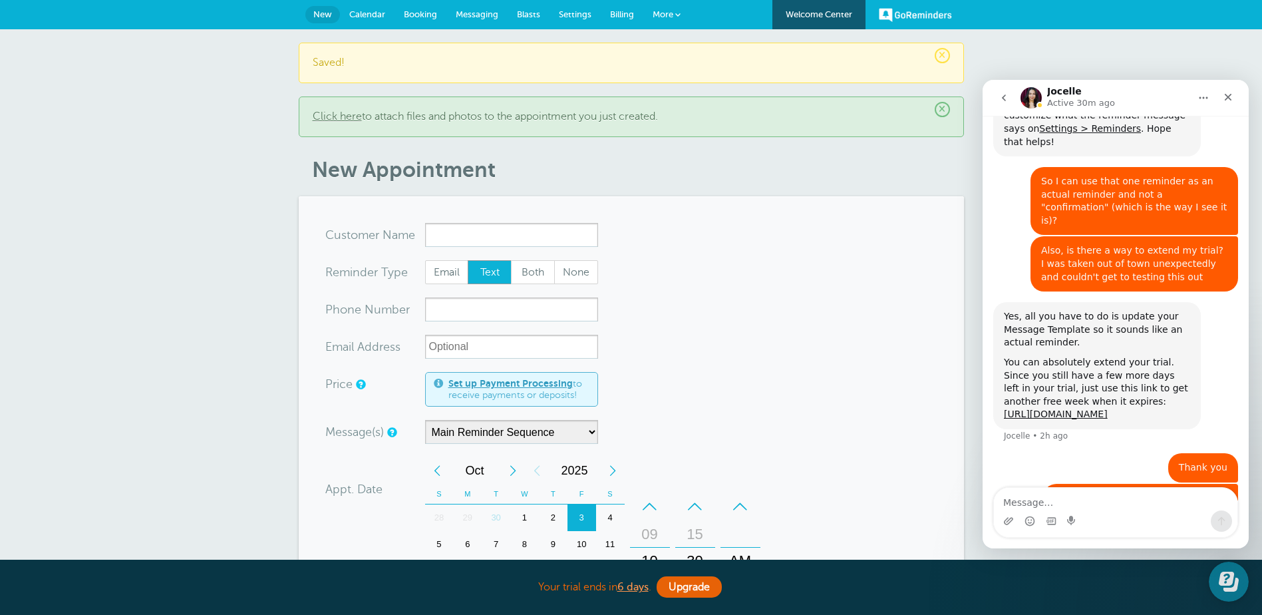
click at [360, 14] on span "Calendar" at bounding box center [367, 14] width 36 height 10
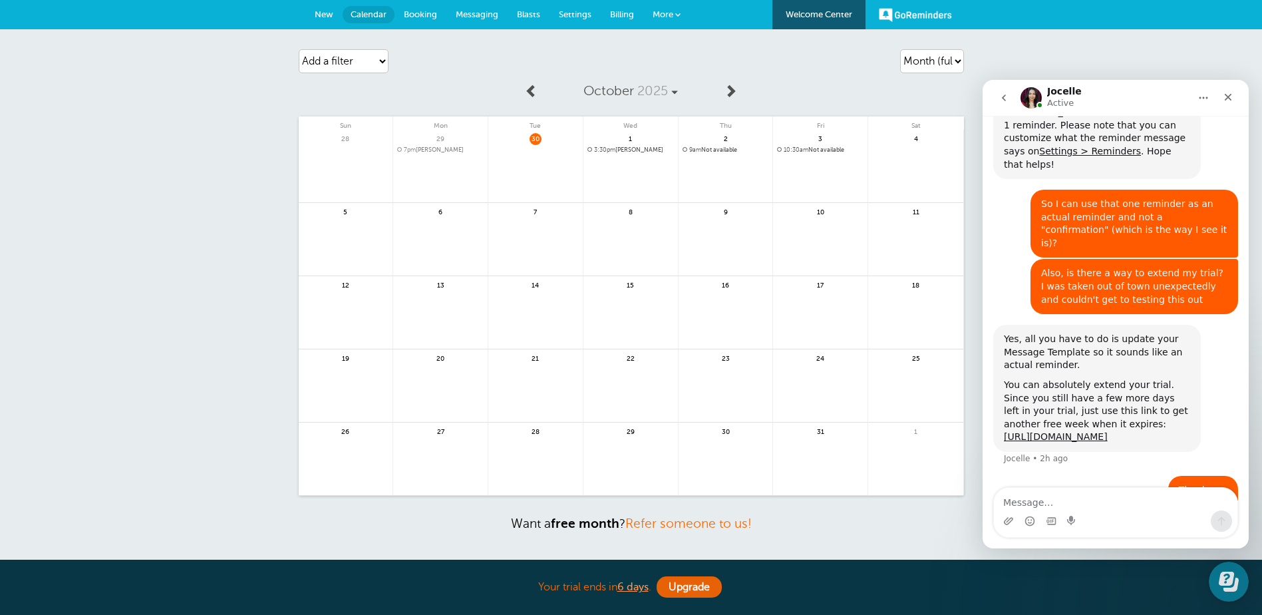
scroll to position [387, 0]
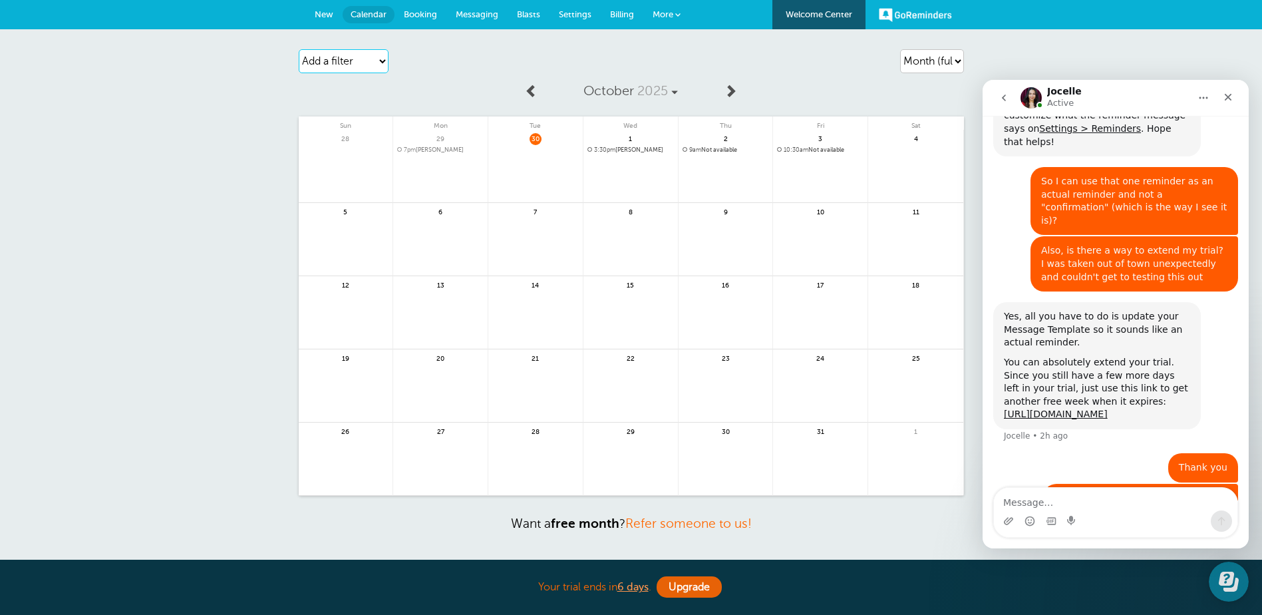
click at [347, 63] on select "Add a filter Customer Search Appointment Status Payment Status" at bounding box center [344, 61] width 90 height 24
click at [261, 102] on div "Agenda Day Week Month (full view) Month (condensed) Add a filter Customer Searc…" at bounding box center [631, 313] width 1262 height 568
click at [808, 153] on span "10:30am" at bounding box center [796, 149] width 25 height 7
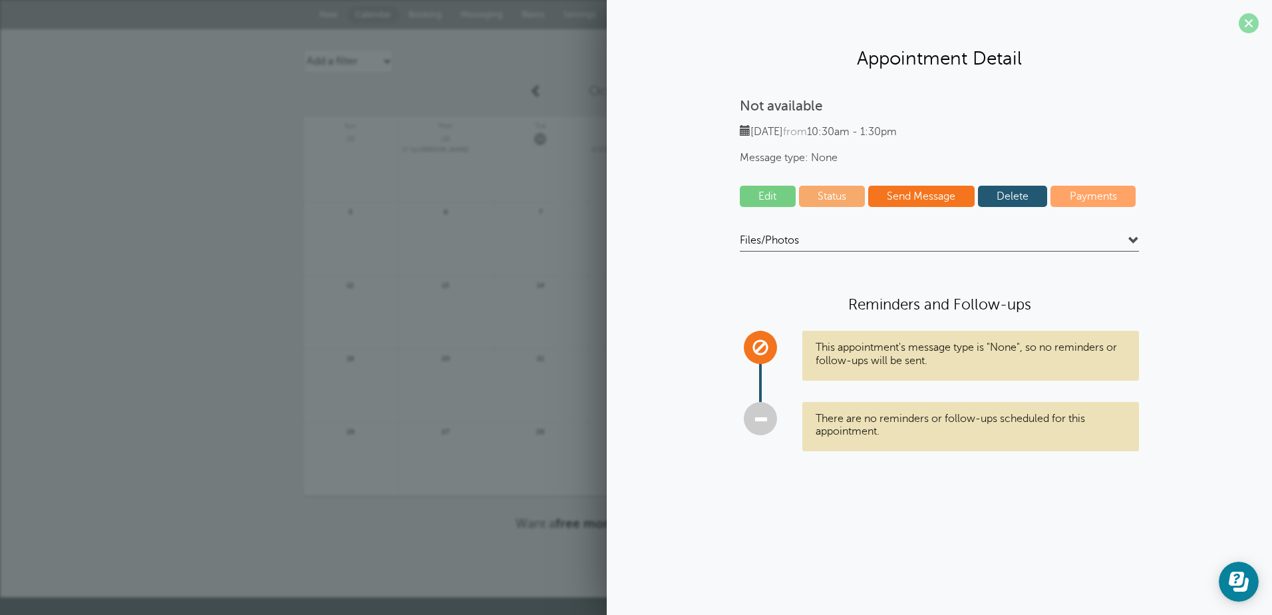
drag, startPoint x: 1254, startPoint y: 20, endPoint x: 777, endPoint y: 373, distance: 592.8
click at [1252, 21] on span at bounding box center [1249, 23] width 20 height 20
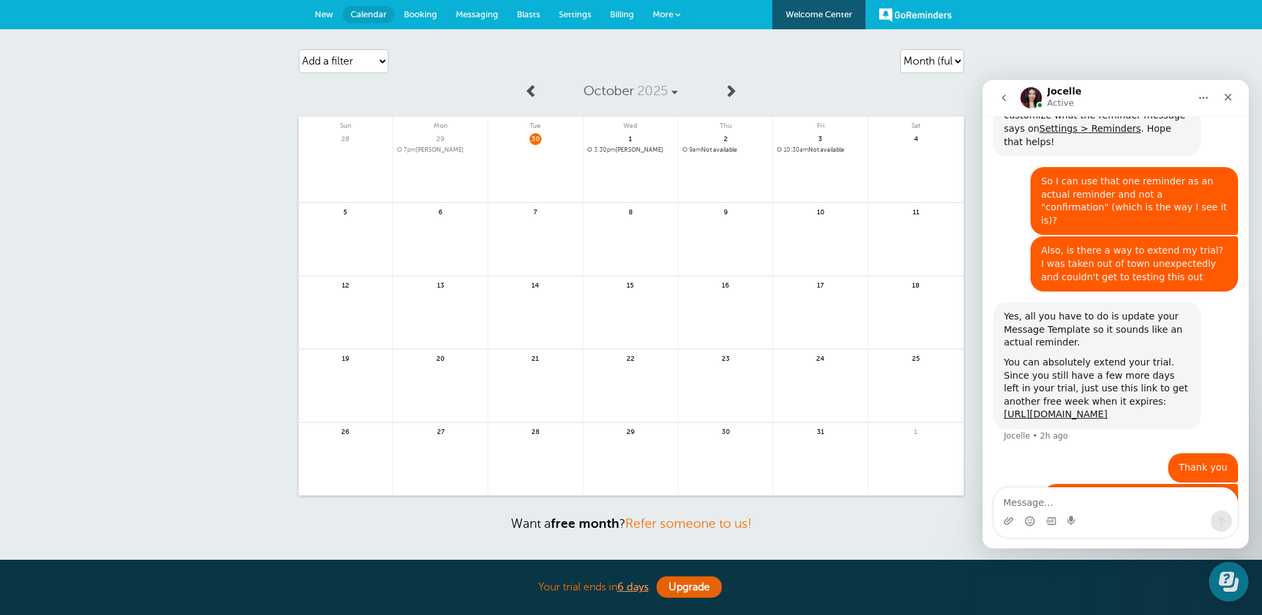
click at [433, 150] on span "7pm [PERSON_NAME]" at bounding box center [440, 149] width 87 height 7
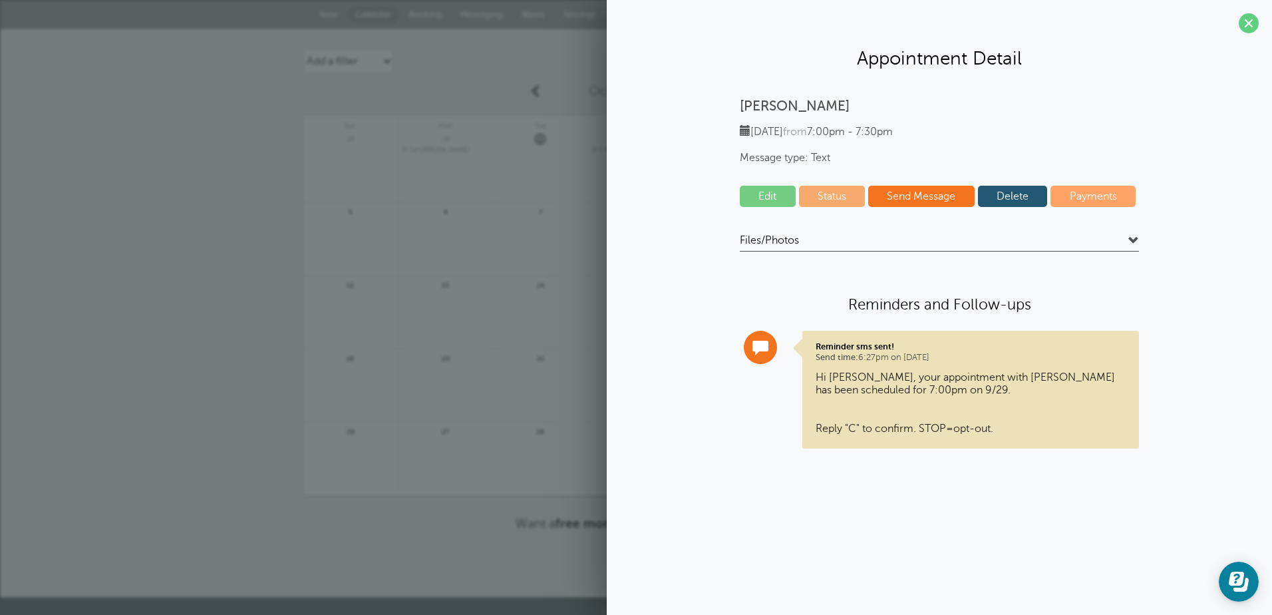
click at [1135, 236] on span at bounding box center [1134, 241] width 11 height 11
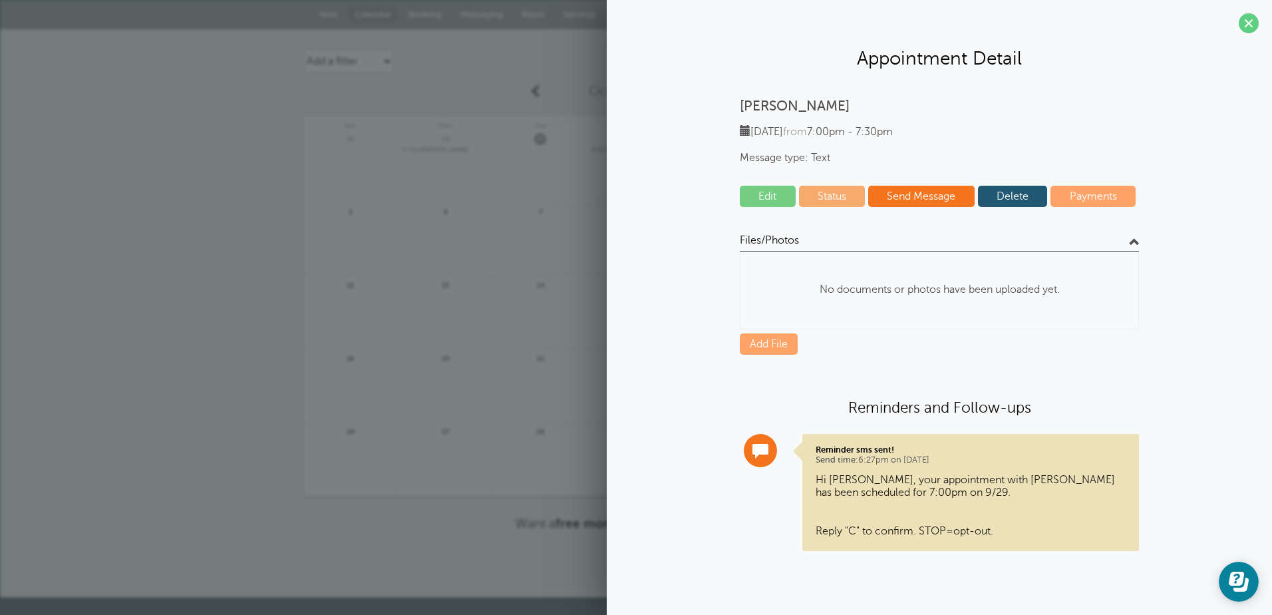
click at [1173, 305] on div "[PERSON_NAME] [DATE] from 7:00pm - 7:30pm Message type: Text Edit Status Send M…" at bounding box center [939, 335] width 639 height 474
click at [1247, 22] on span at bounding box center [1249, 23] width 20 height 20
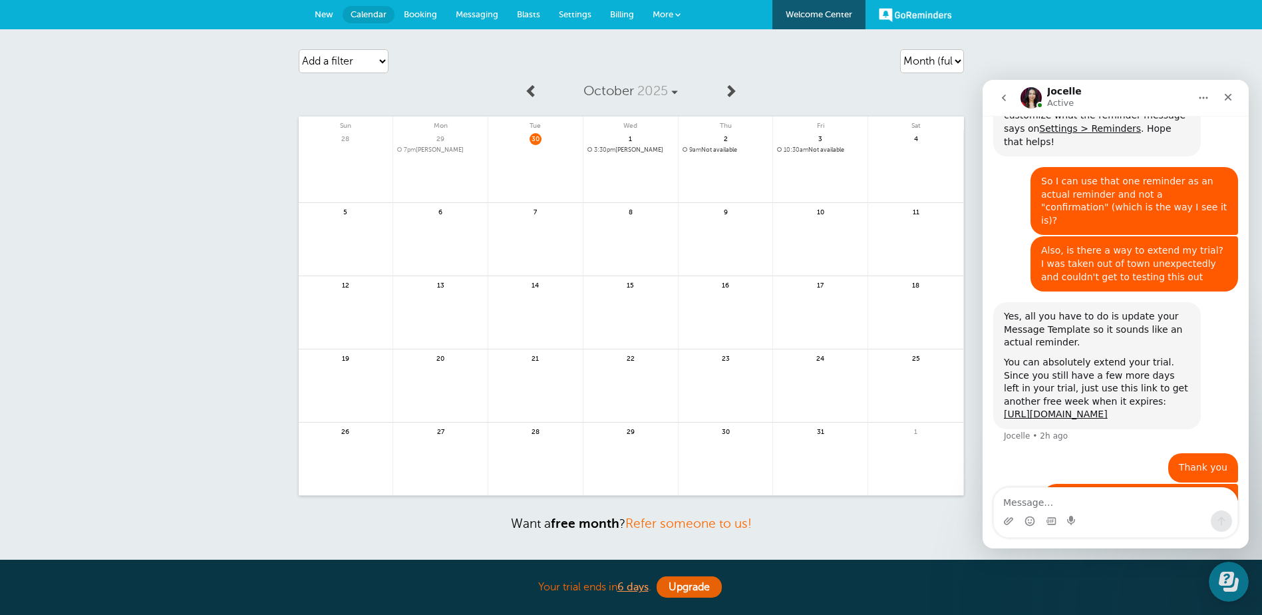
drag, startPoint x: 439, startPoint y: 148, endPoint x: 247, endPoint y: 246, distance: 215.5
click at [245, 246] on div "Agenda Day Week Month (full view) Month (condensed) Add a filter Customer Searc…" at bounding box center [631, 313] width 1262 height 568
click at [421, 156] on link at bounding box center [440, 185] width 94 height 58
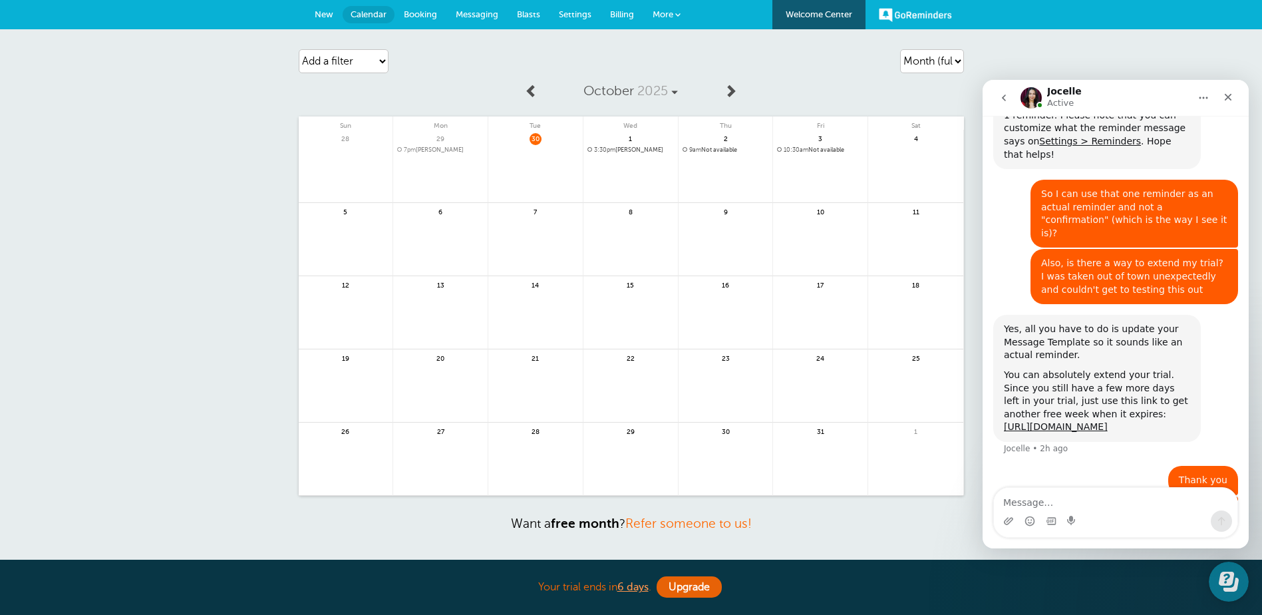
scroll to position [387, 0]
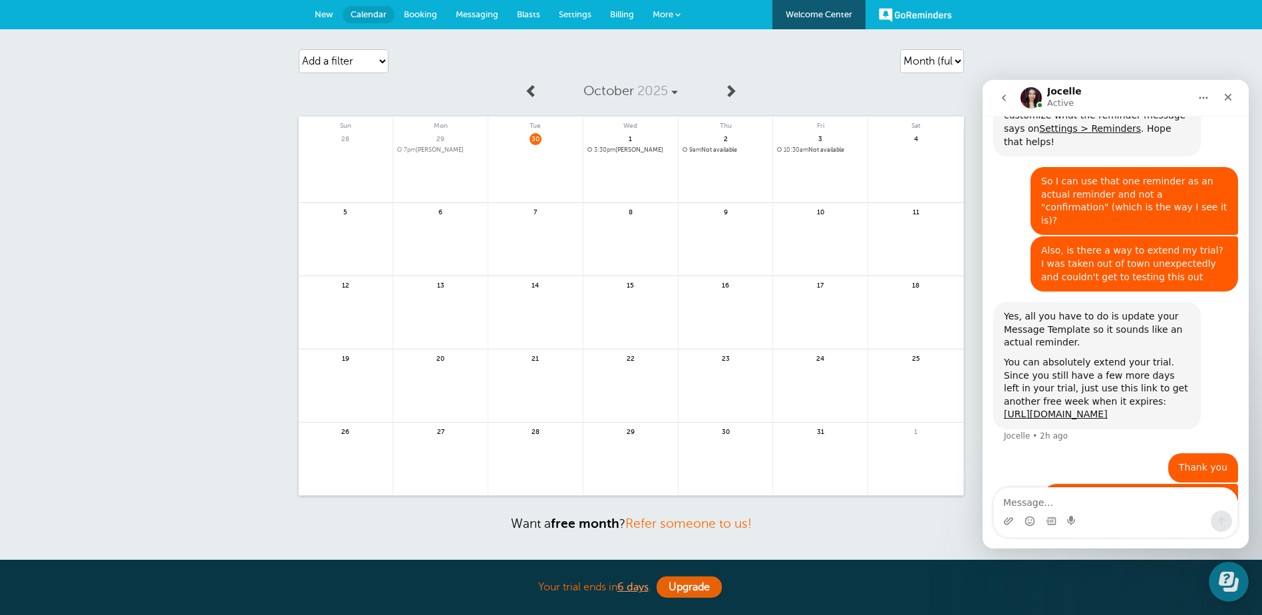
click at [417, 10] on span "Booking" at bounding box center [420, 14] width 33 height 10
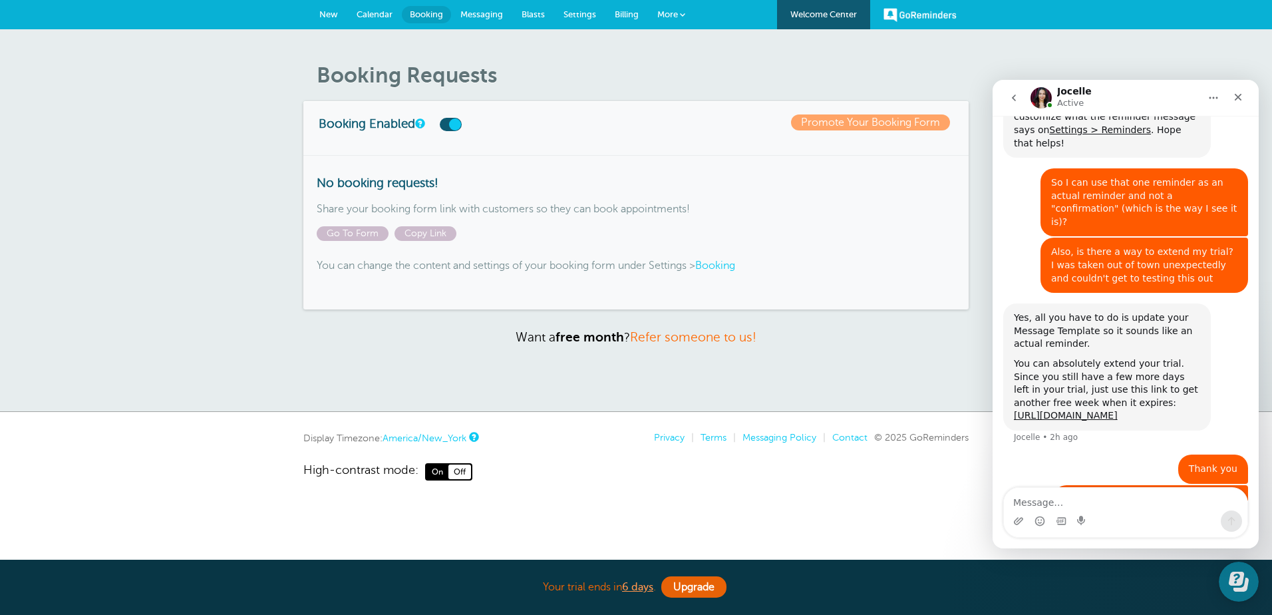
scroll to position [387, 0]
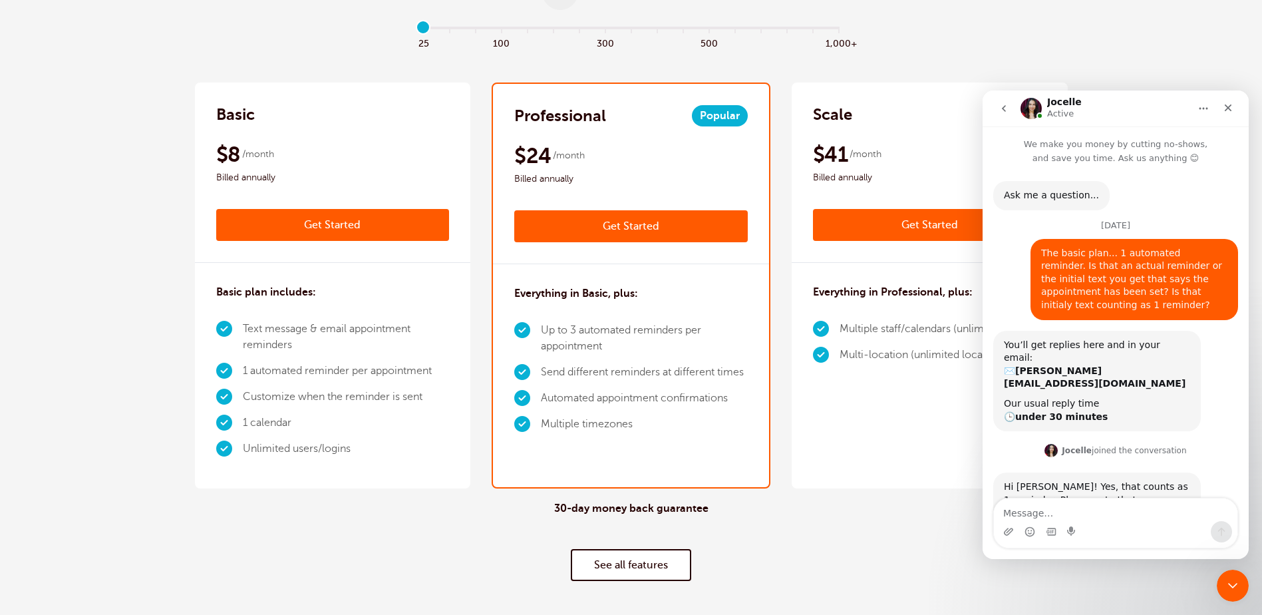
scroll to position [478, 0]
